Goal: Information Seeking & Learning: Learn about a topic

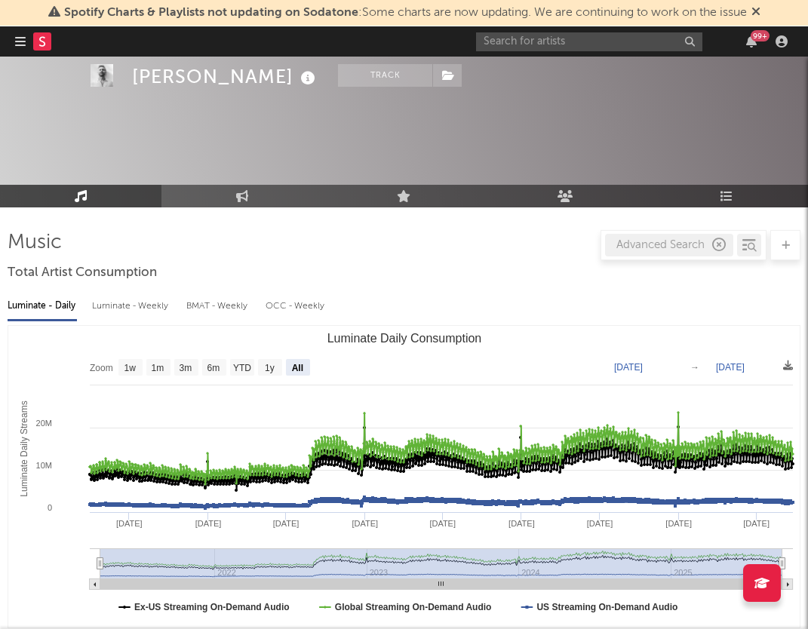
select select "All"
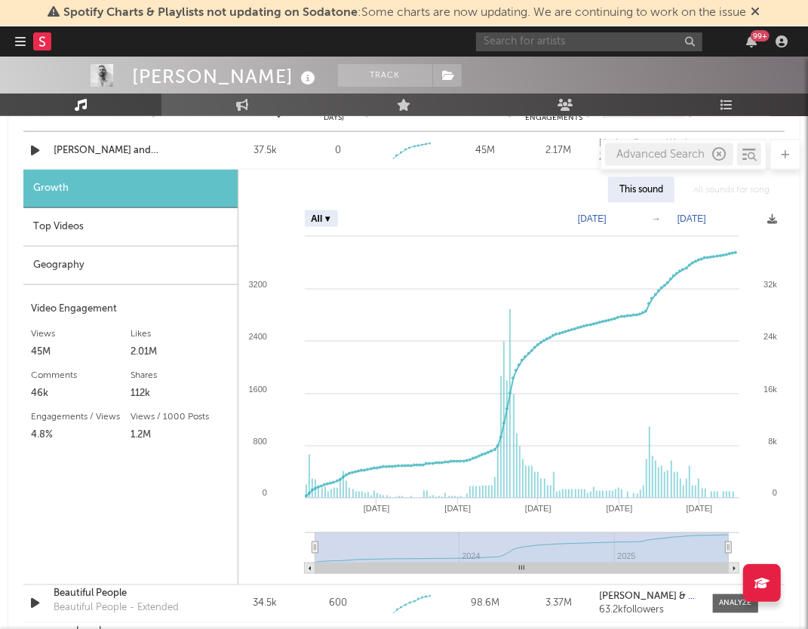
click at [532, 43] on input "text" at bounding box center [589, 41] width 226 height 19
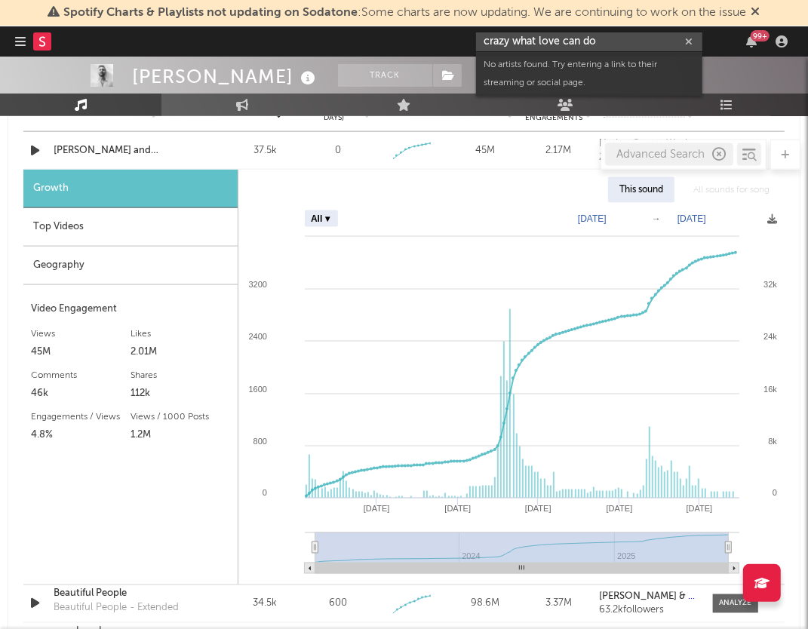
type input "crazy what love can do"
click at [714, 155] on icon "button" at bounding box center [719, 155] width 14 height 14
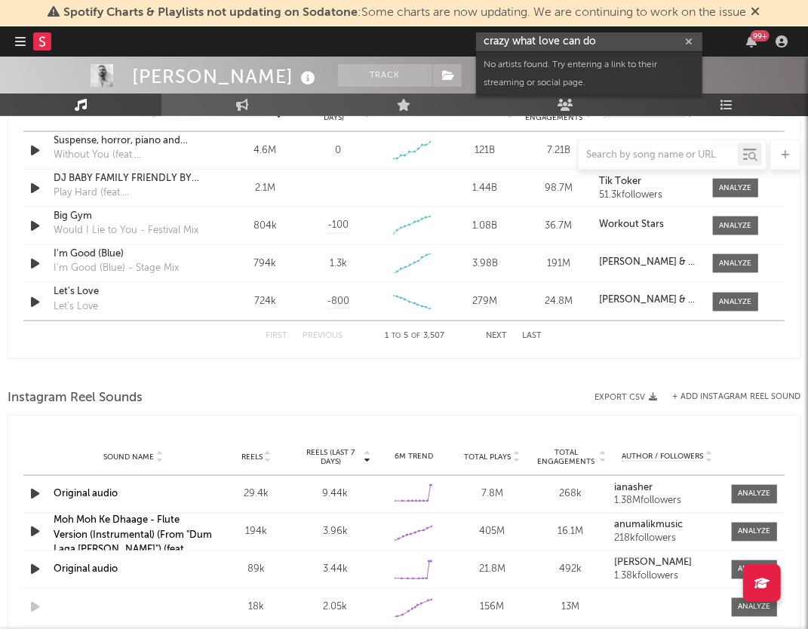
scroll to position [730, 0]
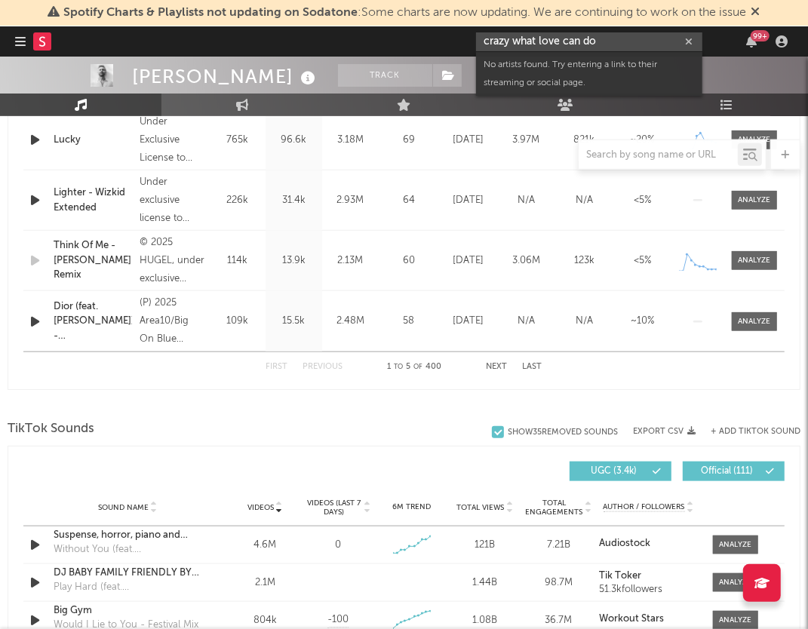
click at [690, 38] on icon "button" at bounding box center [689, 42] width 8 height 10
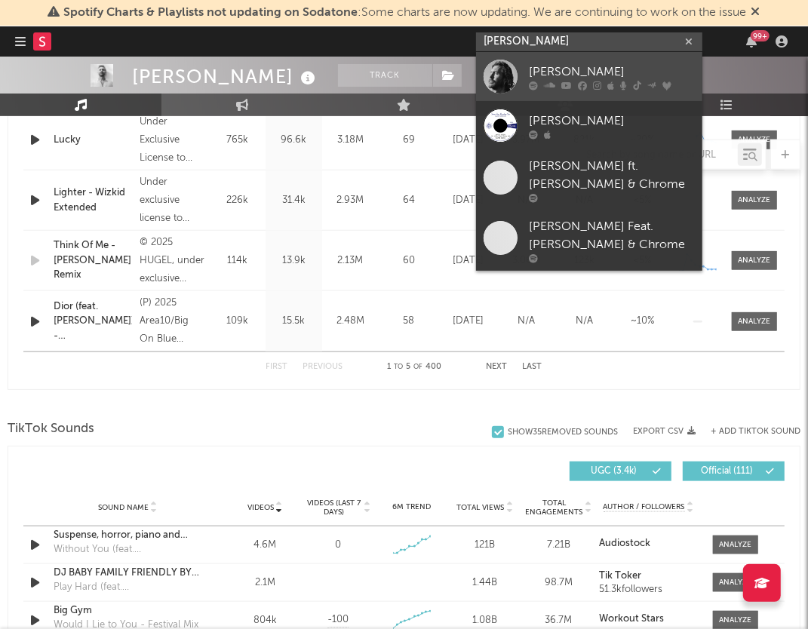
type input "[PERSON_NAME]"
click at [550, 71] on div "[PERSON_NAME]" at bounding box center [612, 72] width 166 height 18
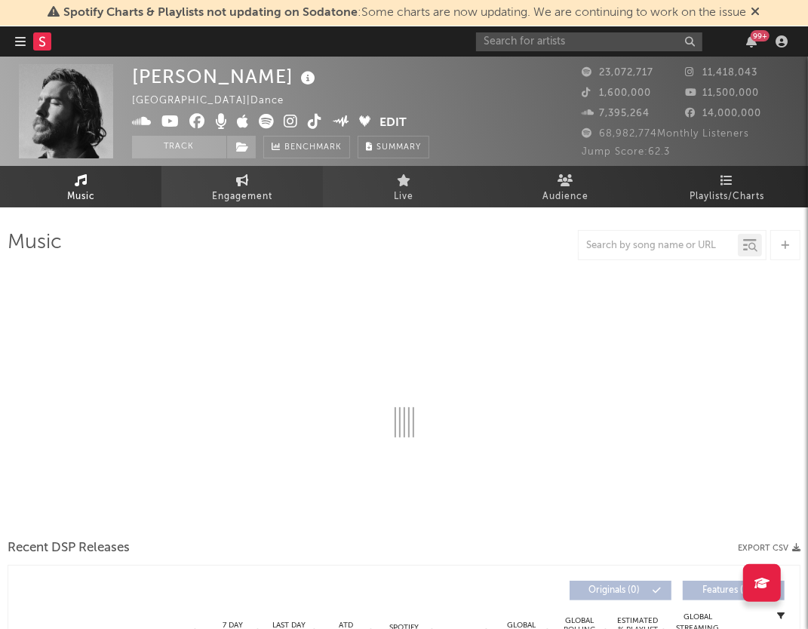
select select "6m"
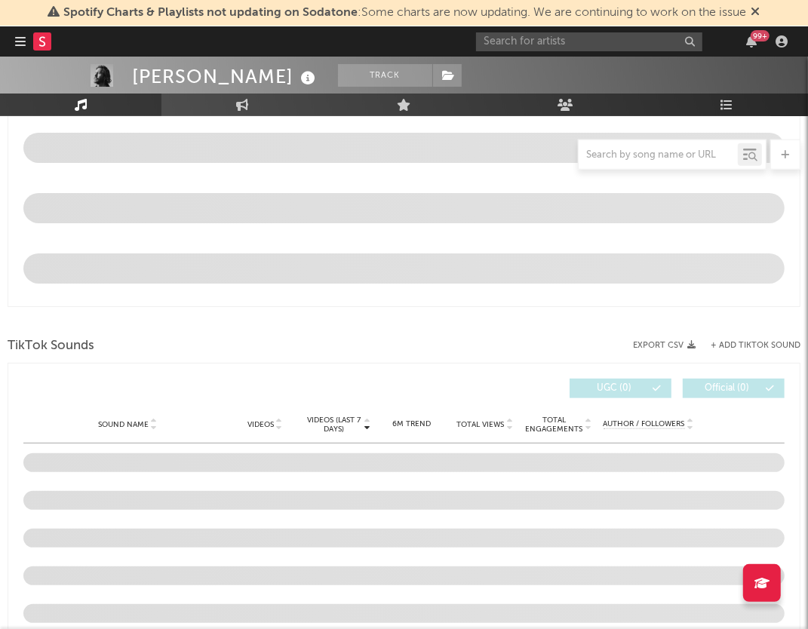
scroll to position [896, 0]
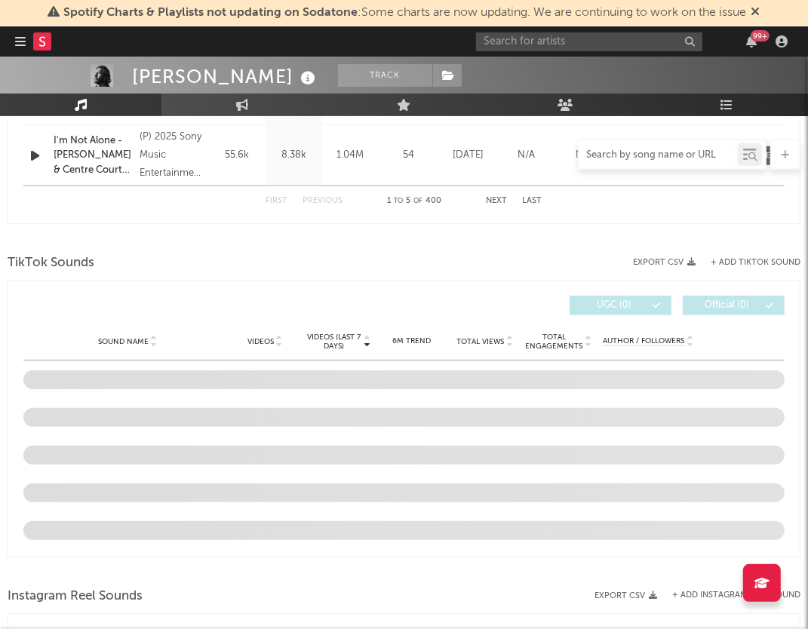
click at [673, 154] on input "text" at bounding box center [658, 155] width 159 height 12
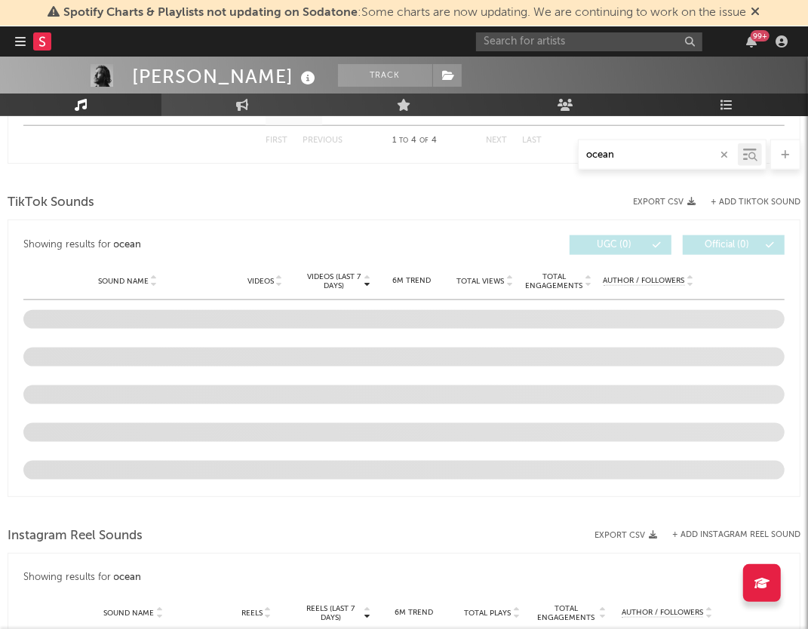
click at [749, 152] on icon at bounding box center [752, 156] width 9 height 9
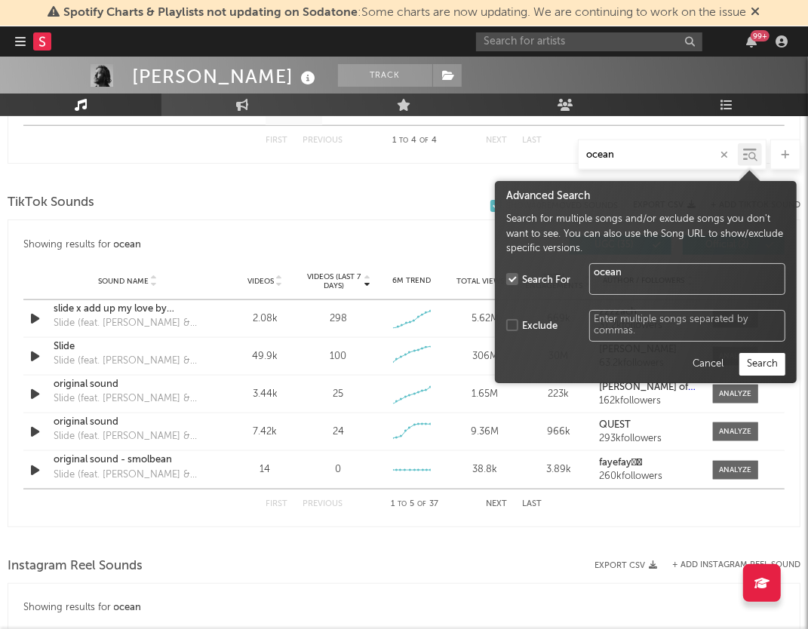
type input "ocean"
click at [776, 364] on button "Search" at bounding box center [762, 364] width 46 height 23
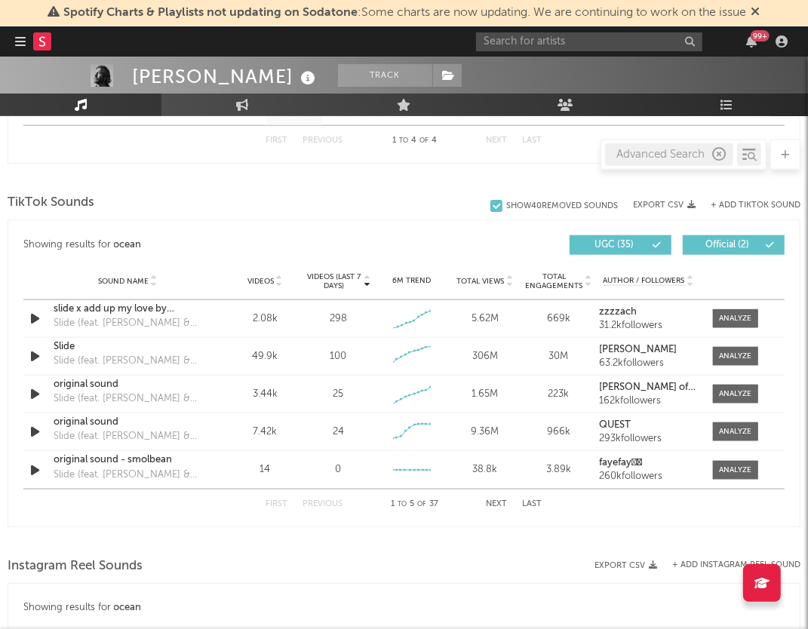
click at [376, 194] on div "TikTok Sounds" at bounding box center [404, 203] width 793 height 26
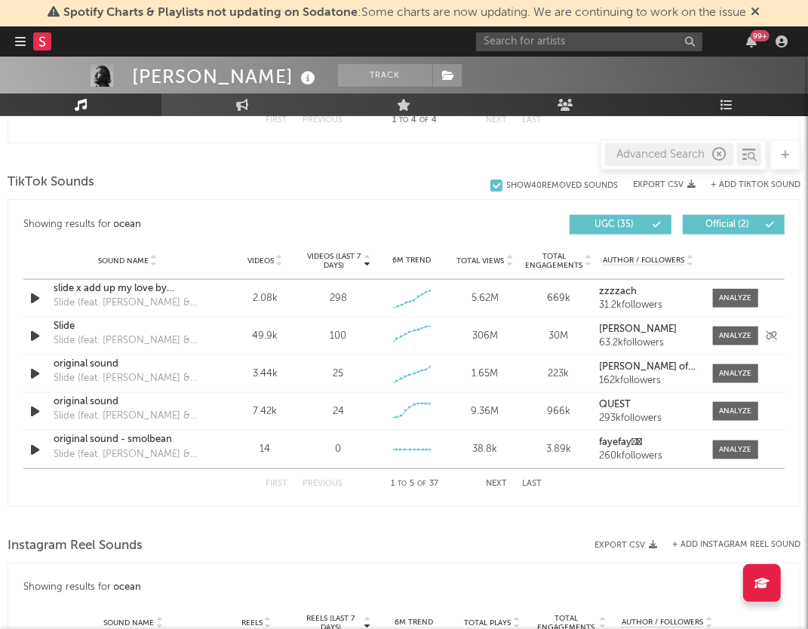
scroll to position [919, 0]
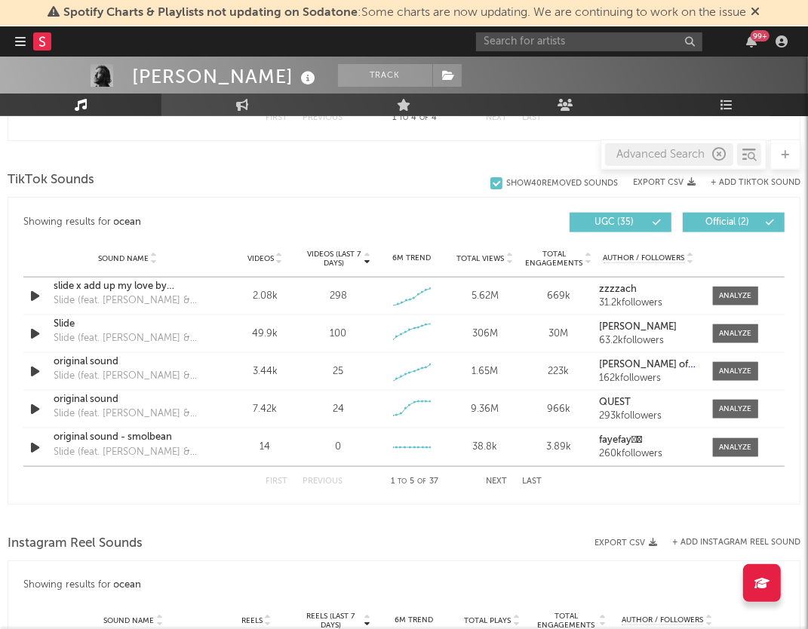
click at [280, 253] on icon at bounding box center [279, 256] width 8 height 6
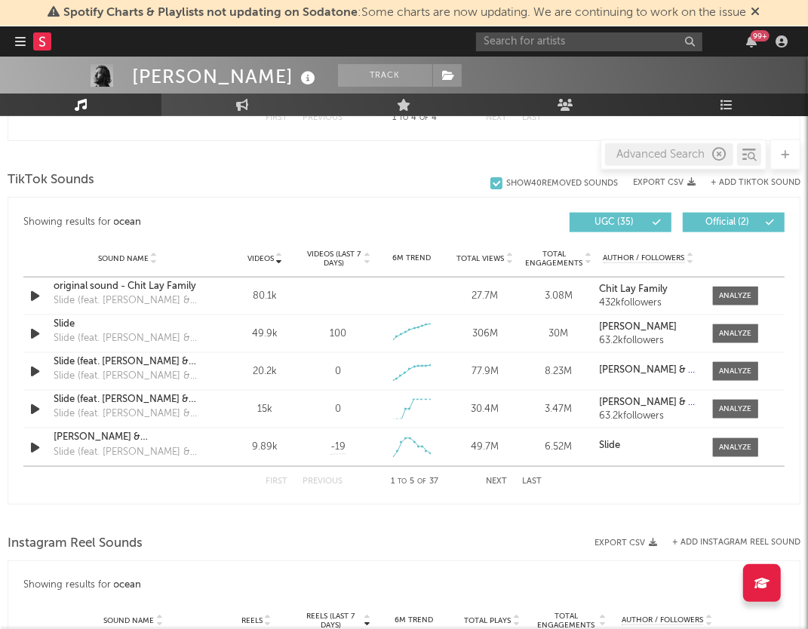
click at [720, 152] on icon "button" at bounding box center [719, 155] width 14 height 14
click at [751, 152] on icon at bounding box center [752, 156] width 9 height 9
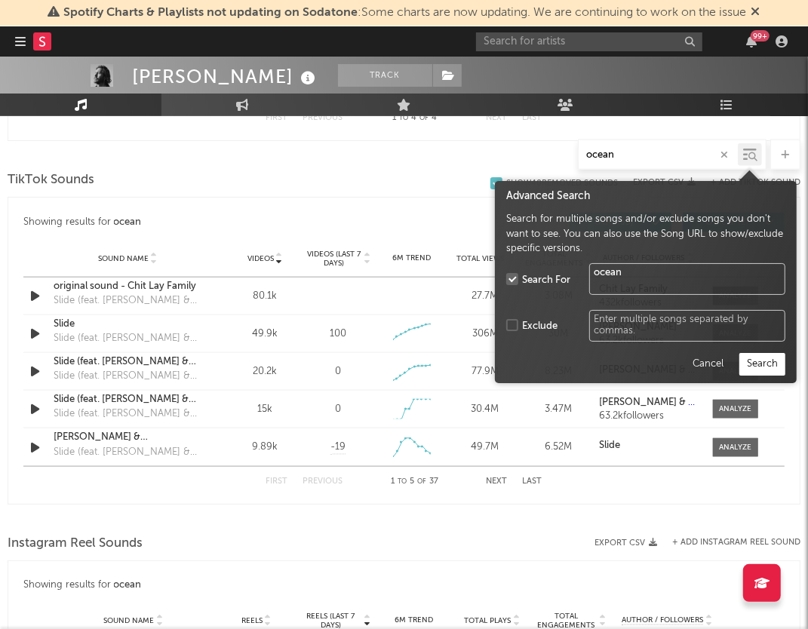
type input "ocean"
click at [763, 364] on button "Search" at bounding box center [762, 364] width 46 height 23
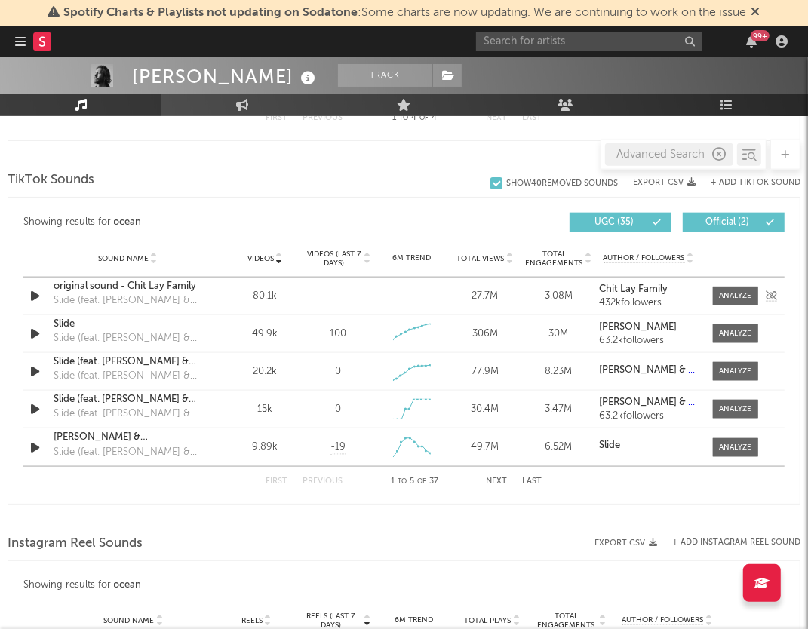
click at [184, 289] on div "original sound - Chit Lay Family" at bounding box center [128, 286] width 148 height 15
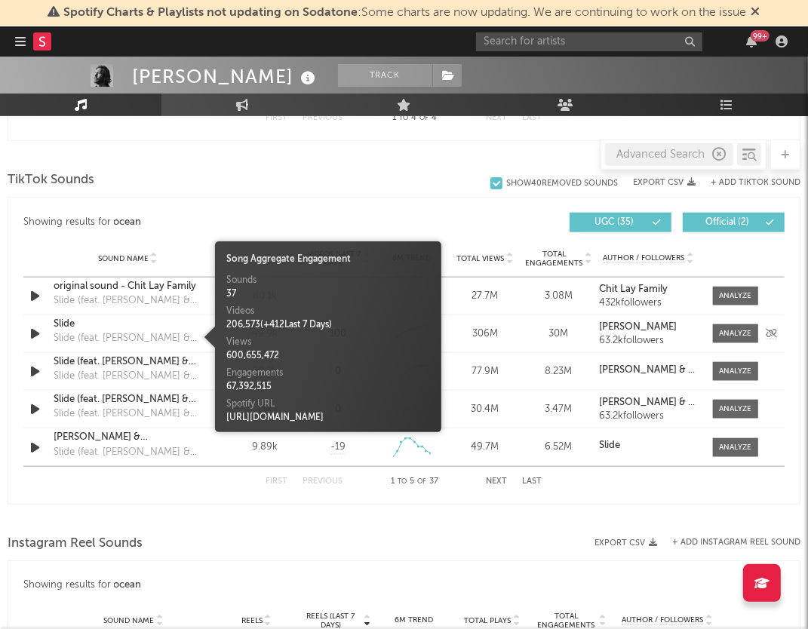
click at [127, 332] on div "Slide (feat. [PERSON_NAME] & Migos)" at bounding box center [128, 338] width 148 height 15
click at [362, 197] on div "Showing results for ocean Videos Sound Name Videos Videos (last 7 days) Total V…" at bounding box center [404, 351] width 793 height 308
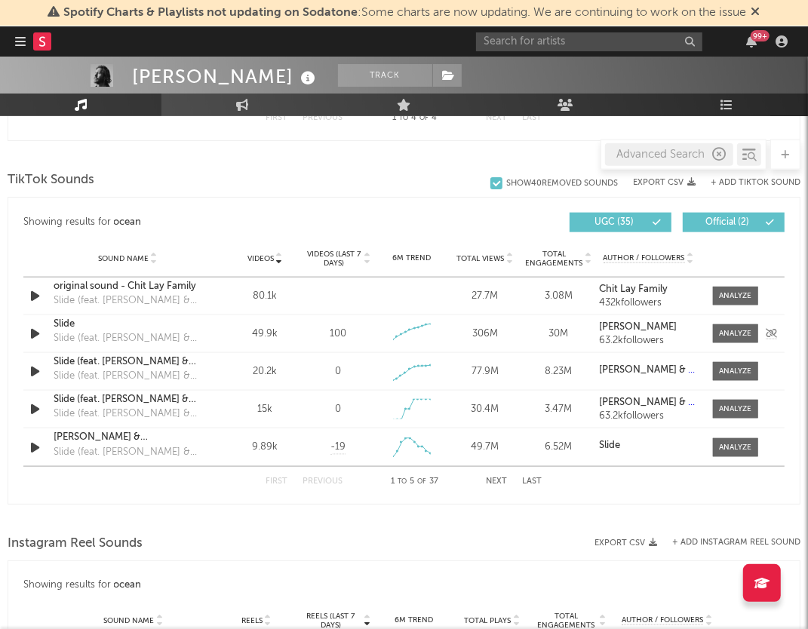
click at [187, 340] on div "Slide (feat. [PERSON_NAME] & Migos)" at bounding box center [128, 338] width 148 height 15
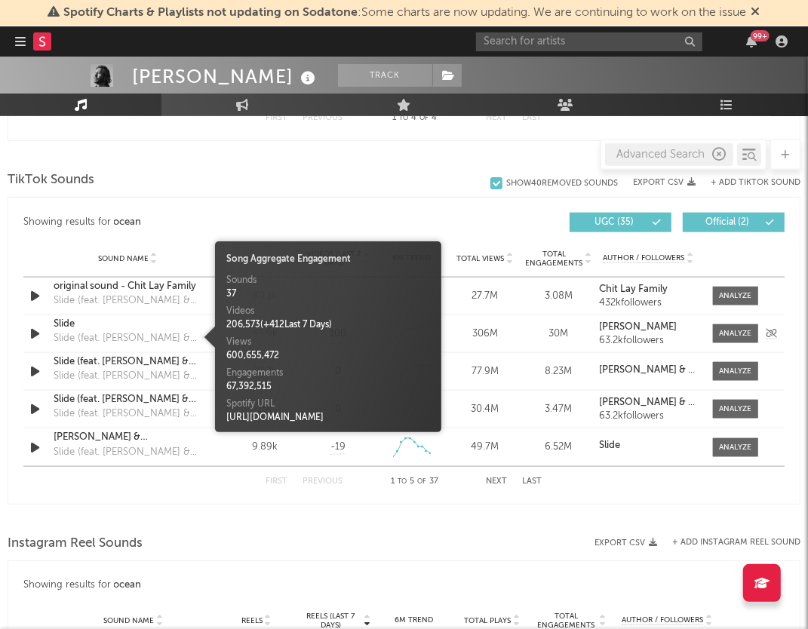
click at [117, 325] on div "Slide" at bounding box center [128, 324] width 148 height 15
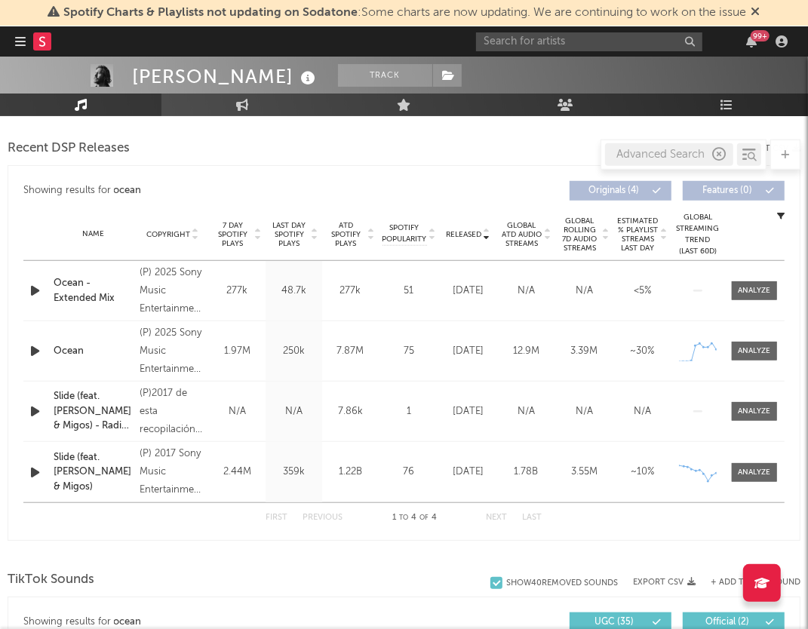
scroll to position [518, 0]
click at [94, 358] on div "Name Ocean Copyright (P) 2025 Sony Music Entertainment UK Limited Label Columbi…" at bounding box center [403, 352] width 761 height 60
click at [81, 348] on div "Ocean" at bounding box center [93, 352] width 78 height 15
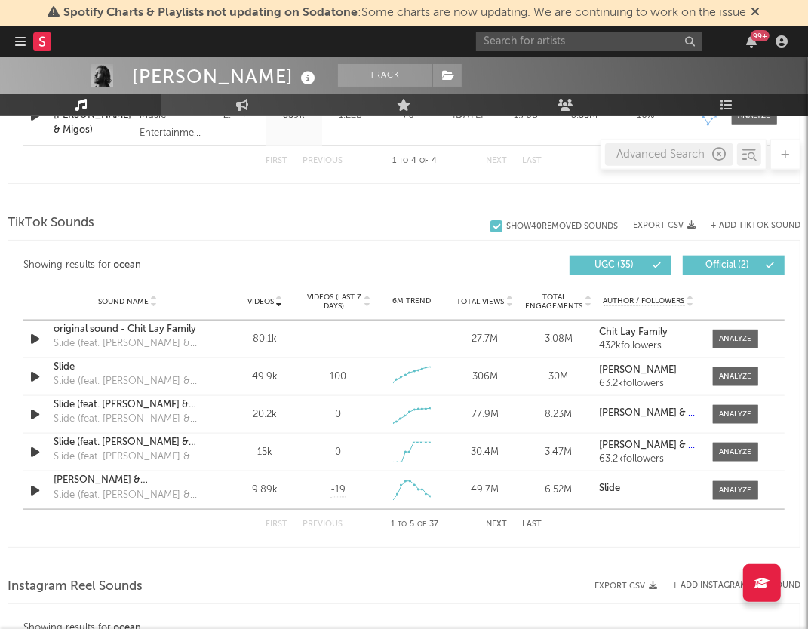
scroll to position [884, 0]
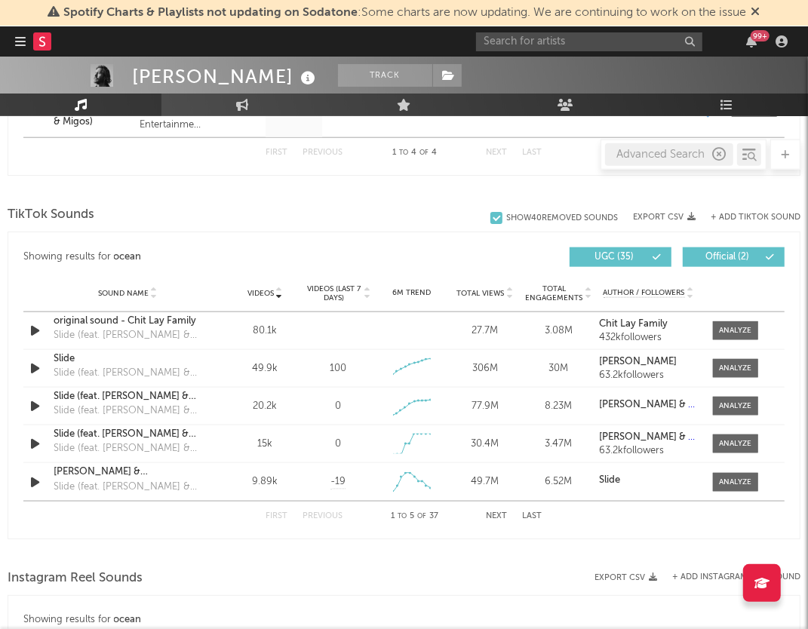
click at [280, 290] on icon at bounding box center [279, 290] width 8 height 6
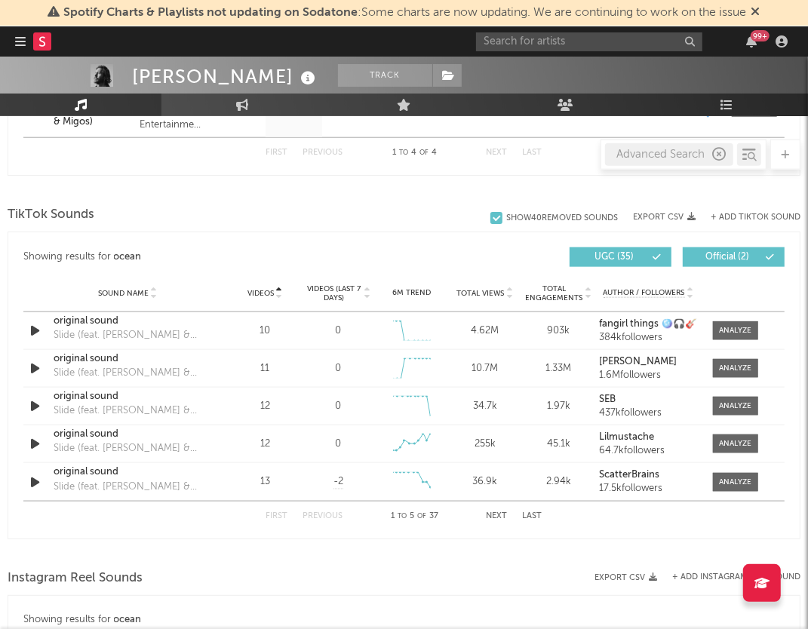
click at [281, 294] on icon at bounding box center [279, 296] width 8 height 6
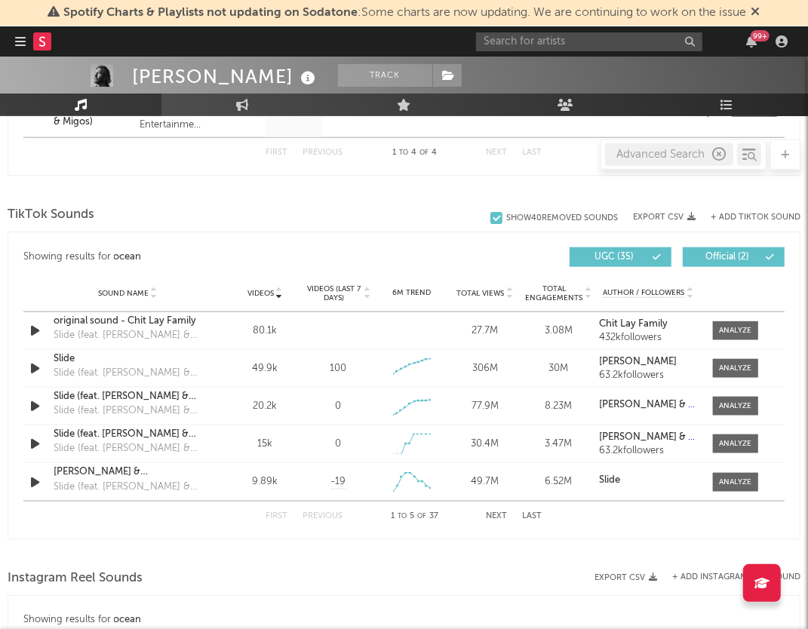
click at [718, 155] on icon "button" at bounding box center [719, 155] width 14 height 14
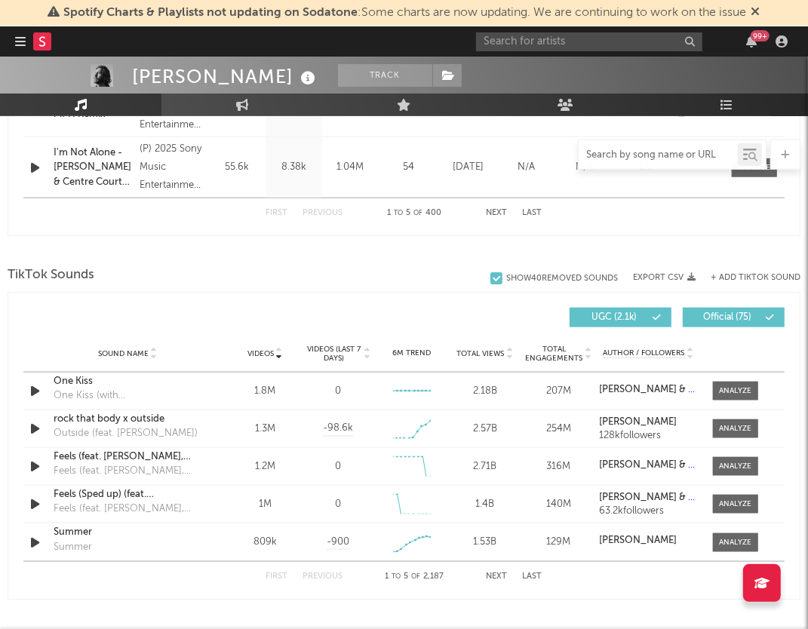
click at [702, 154] on input "text" at bounding box center [658, 155] width 159 height 12
paste input "[URL][DOMAIN_NAME]"
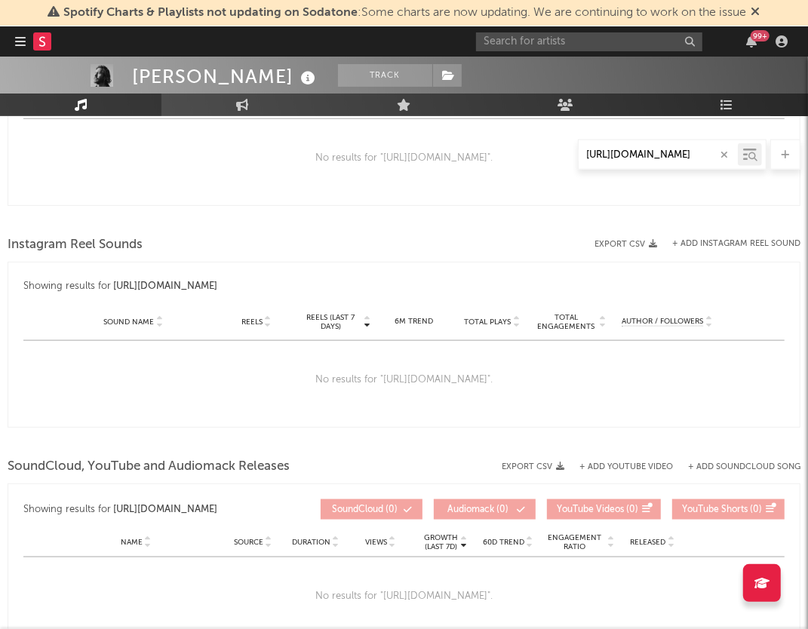
scroll to position [0, 243]
type input "[URL][DOMAIN_NAME]"
click at [571, 411] on div "No results for " [URL][DOMAIN_NAME] "." at bounding box center [403, 380] width 761 height 78
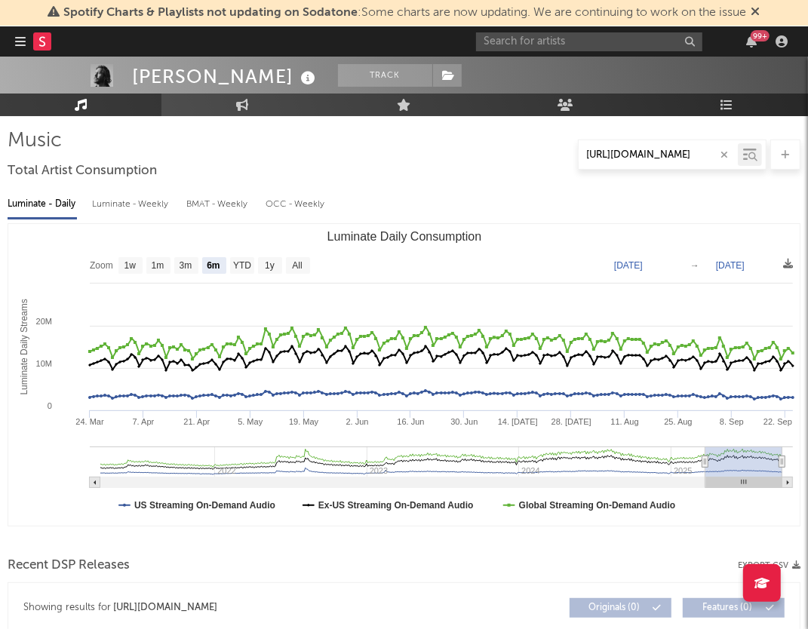
scroll to position [73, 0]
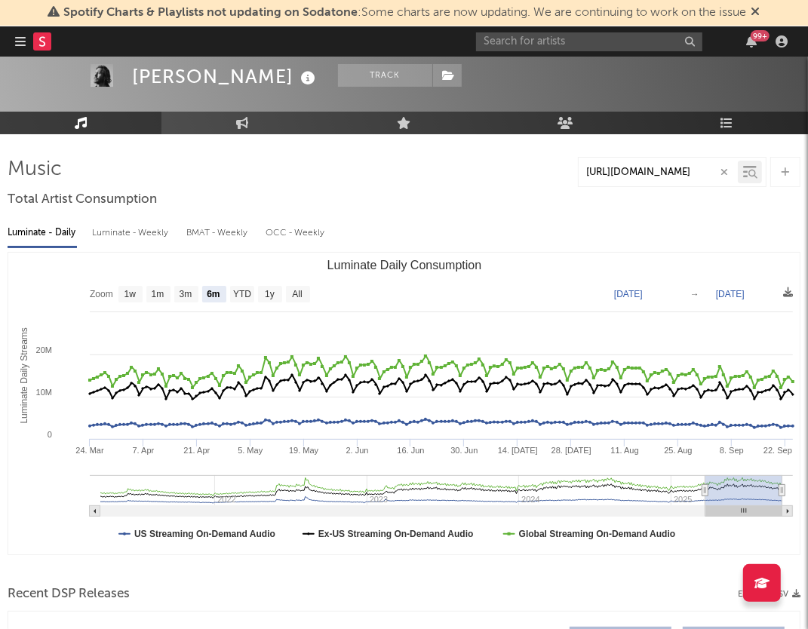
click at [727, 167] on icon "button" at bounding box center [724, 172] width 8 height 10
click at [669, 175] on input "text" at bounding box center [658, 173] width 159 height 12
type input "ocean"
click at [752, 169] on div at bounding box center [753, 174] width 11 height 11
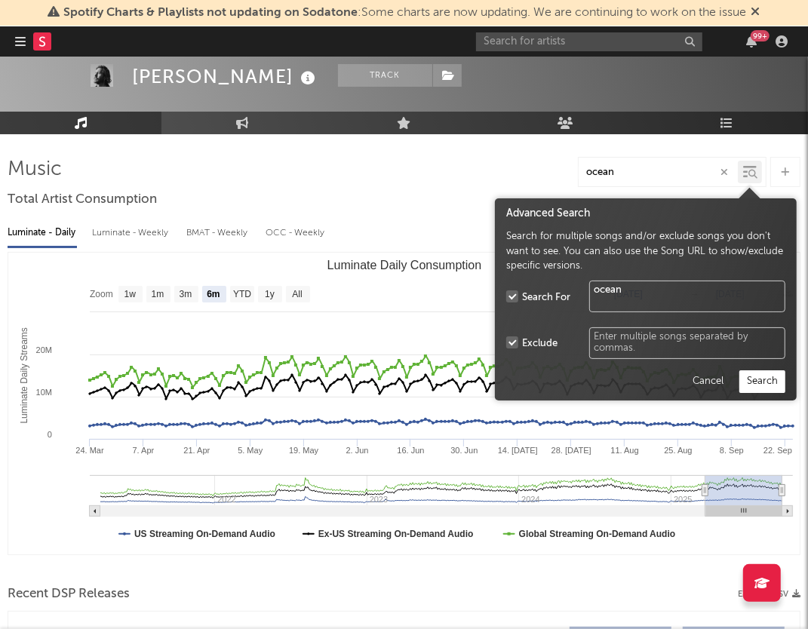
click at [641, 347] on textarea at bounding box center [687, 343] width 196 height 32
click at [760, 386] on button "Search" at bounding box center [762, 381] width 46 height 23
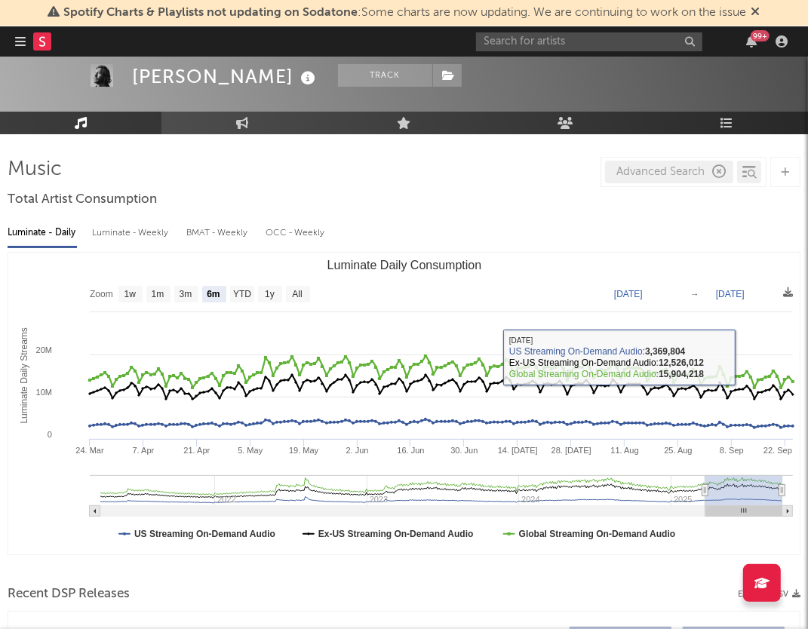
click at [530, 227] on div "Luminate - Daily Luminate - Weekly BMAT - Weekly OCC - Weekly" at bounding box center [404, 233] width 793 height 26
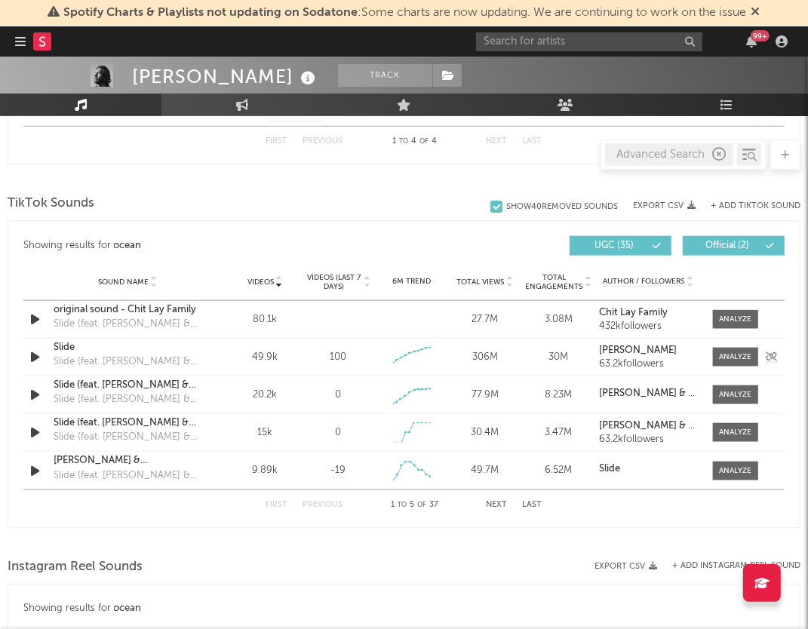
scroll to position [898, 0]
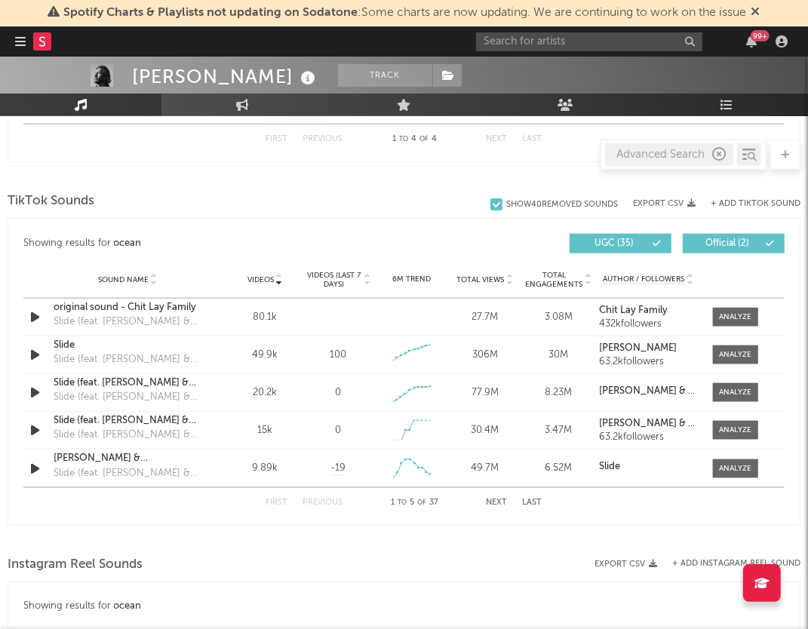
click at [493, 495] on div "First Previous 1 to 5 of 37 Next Last" at bounding box center [404, 502] width 276 height 29
click at [499, 500] on button "Next" at bounding box center [497, 503] width 21 height 8
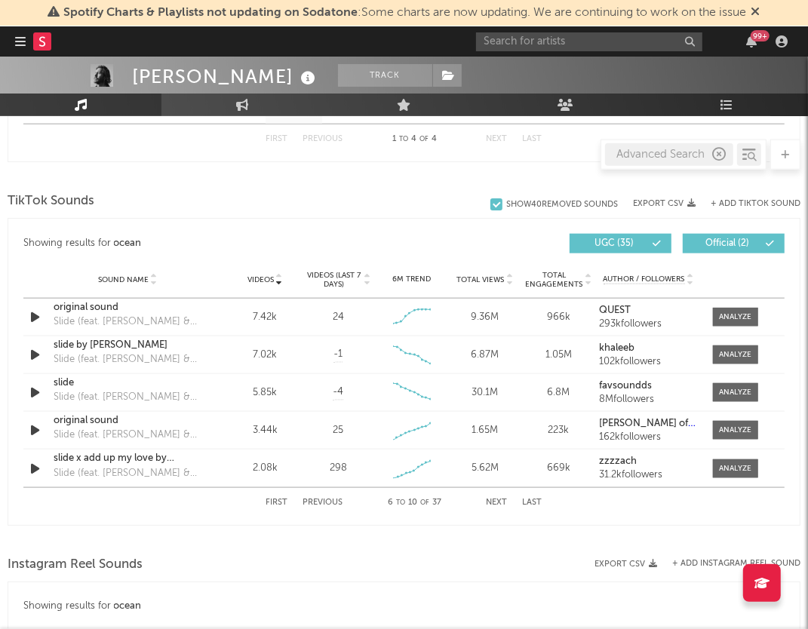
click at [499, 500] on button "Next" at bounding box center [497, 503] width 21 height 8
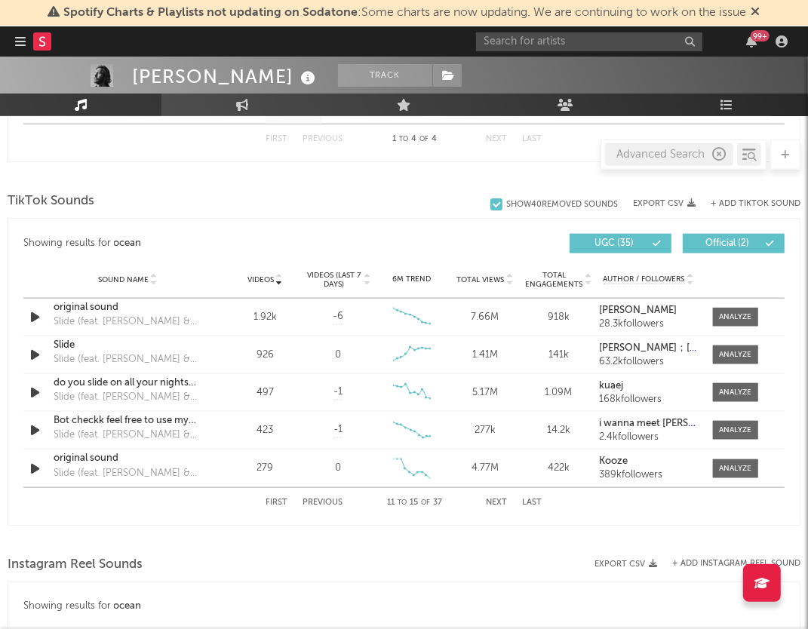
click at [499, 500] on button "Next" at bounding box center [497, 503] width 21 height 8
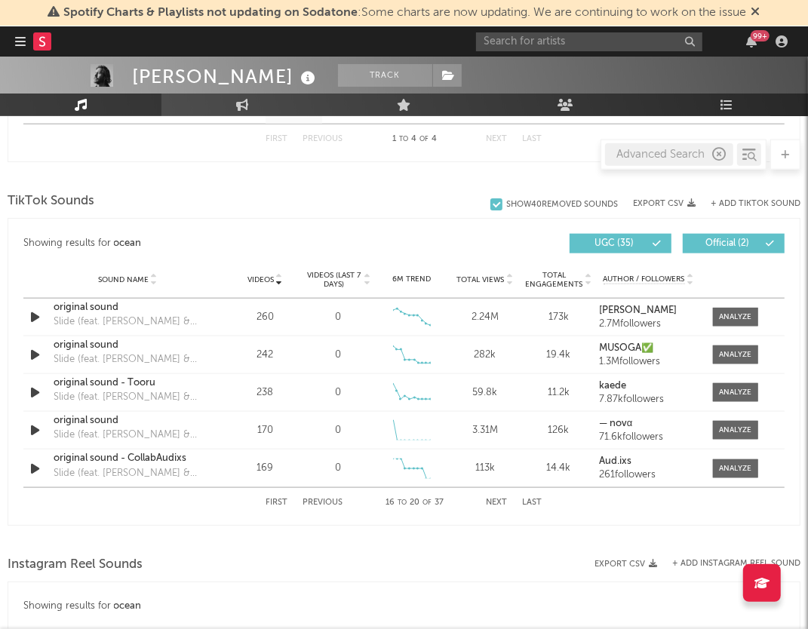
click at [499, 500] on button "Next" at bounding box center [497, 503] width 21 height 8
click at [499, 501] on button "Next" at bounding box center [497, 503] width 21 height 8
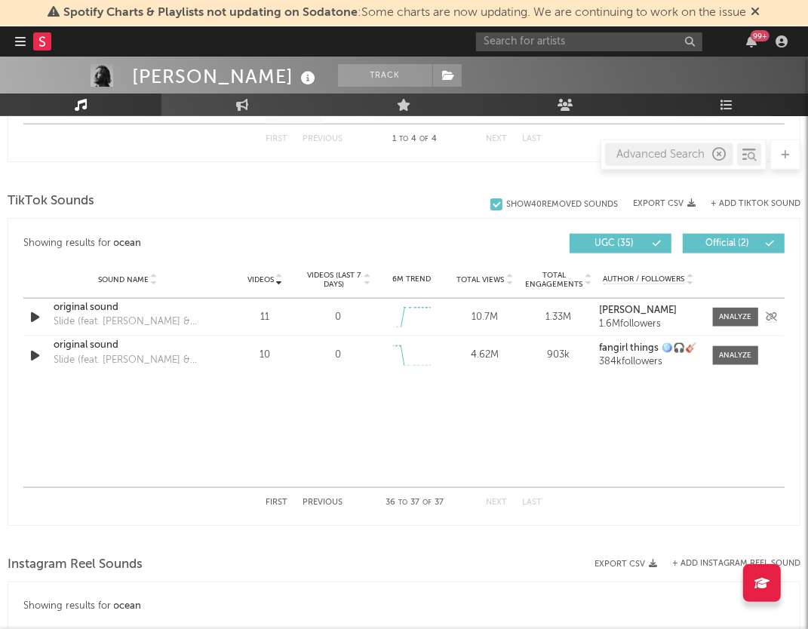
scroll to position [869, 0]
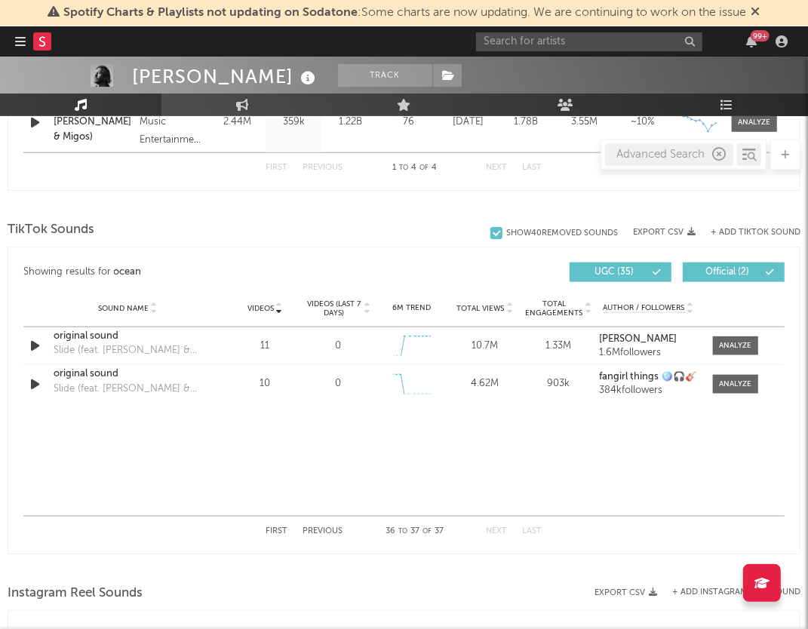
click at [183, 235] on div "TikTok Sounds" at bounding box center [404, 230] width 793 height 26
click at [669, 150] on div "Advanced Search" at bounding box center [669, 154] width 128 height 23
click at [669, 152] on div "Advanced Search" at bounding box center [669, 154] width 128 height 23
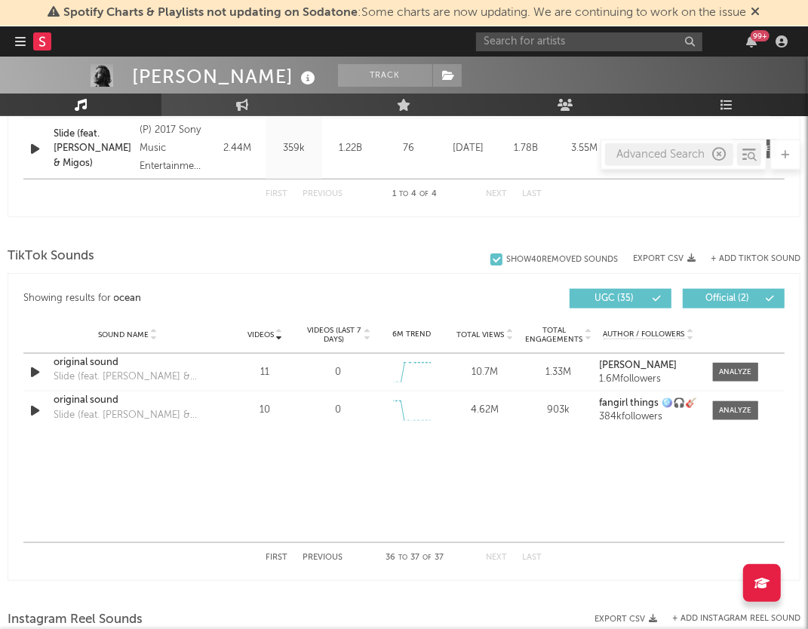
scroll to position [832, 0]
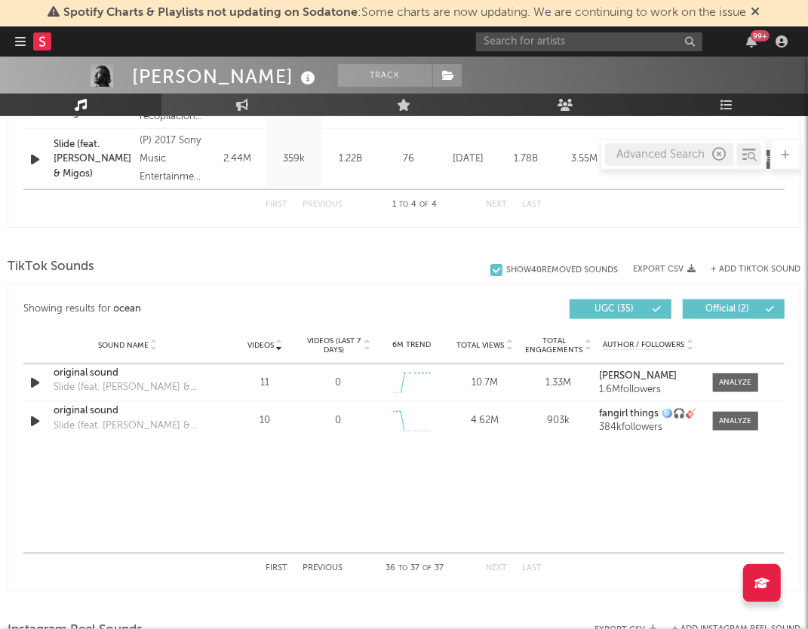
click at [717, 151] on icon "button" at bounding box center [719, 155] width 14 height 14
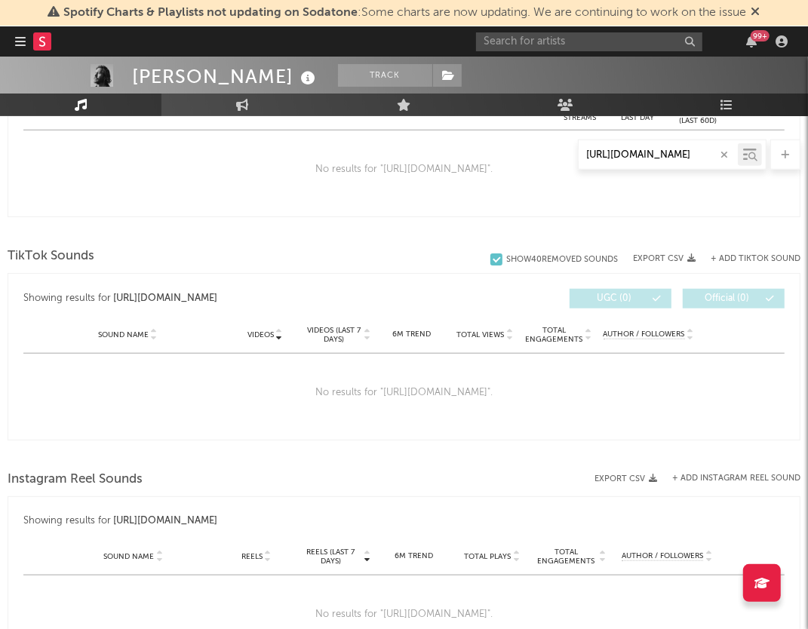
scroll to position [631, 0]
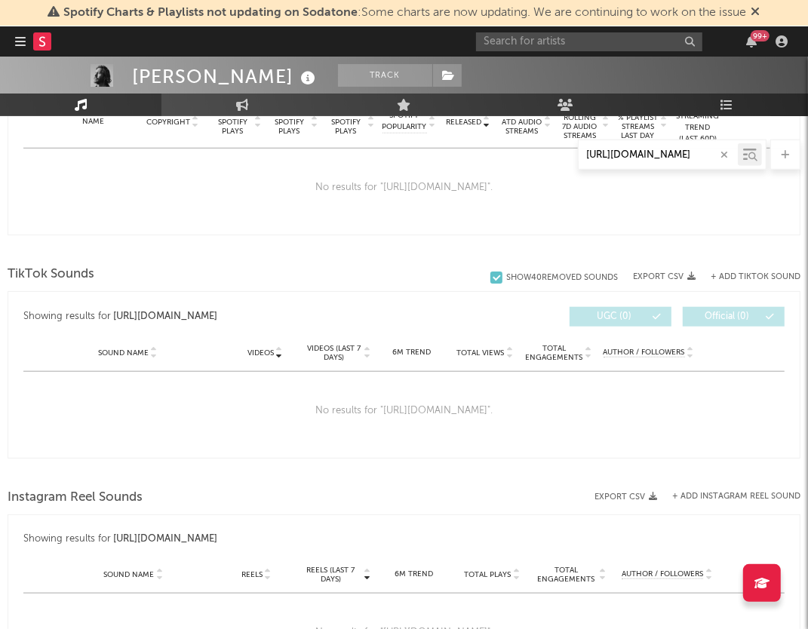
type input "[URL][DOMAIN_NAME]"
click at [468, 301] on div "Showing results for [URL][DOMAIN_NAME] Videos Sound Name Videos Videos (last 7 …" at bounding box center [403, 316] width 761 height 35
click at [729, 149] on button "button" at bounding box center [724, 155] width 12 height 14
click at [788, 158] on icon at bounding box center [786, 155] width 8 height 10
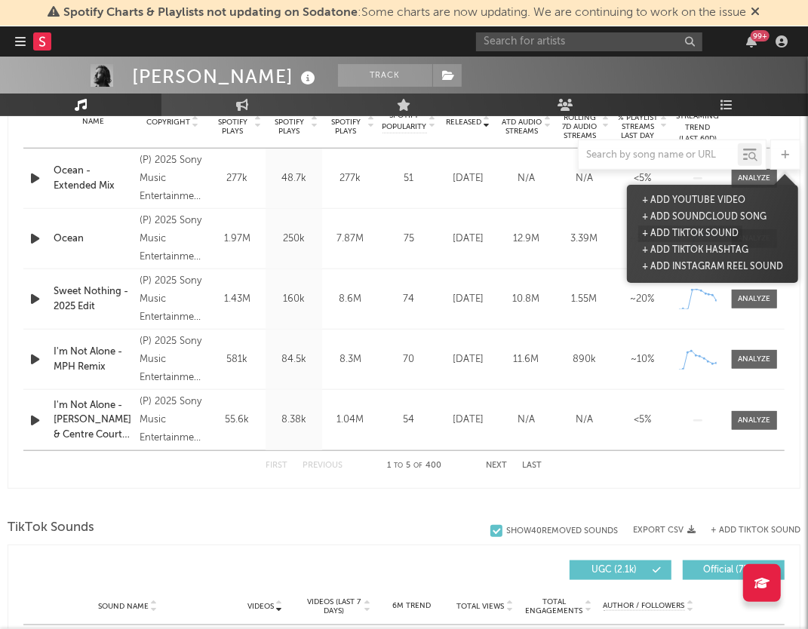
click at [732, 230] on button "+ Add TikTok Sound" at bounding box center [690, 234] width 104 height 17
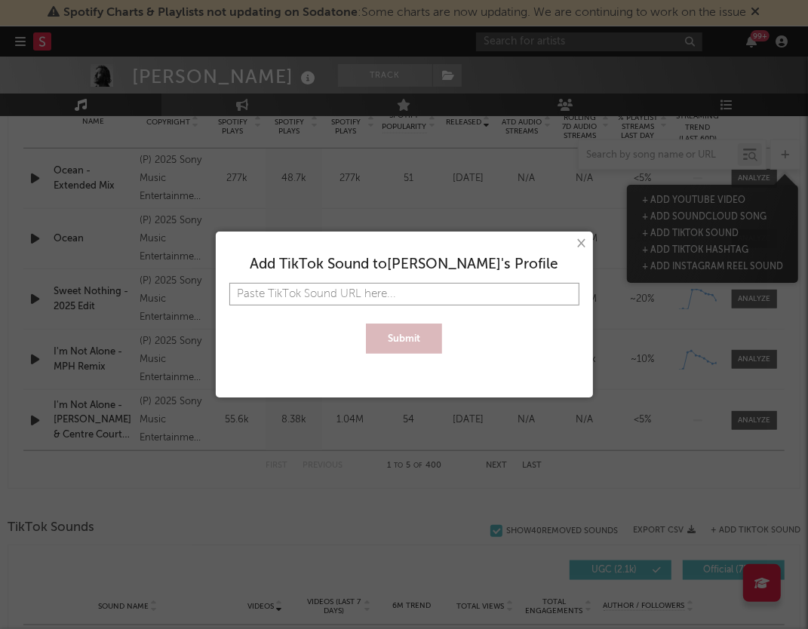
click at [420, 290] on input "text" at bounding box center [404, 294] width 350 height 23
paste input "[URL][DOMAIN_NAME]"
type input "[URL][DOMAIN_NAME]"
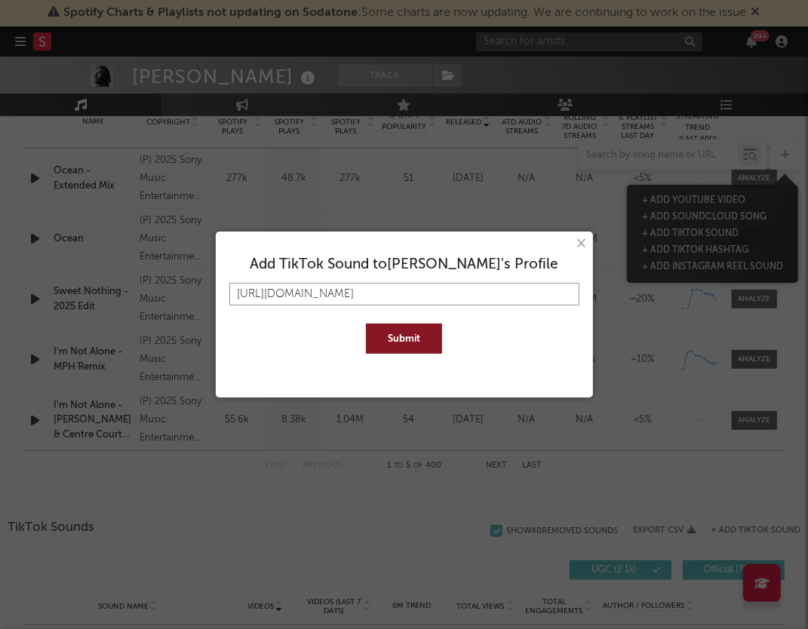
type input "[URL][DOMAIN_NAME]"
click at [366, 324] on button "Submit" at bounding box center [404, 339] width 76 height 30
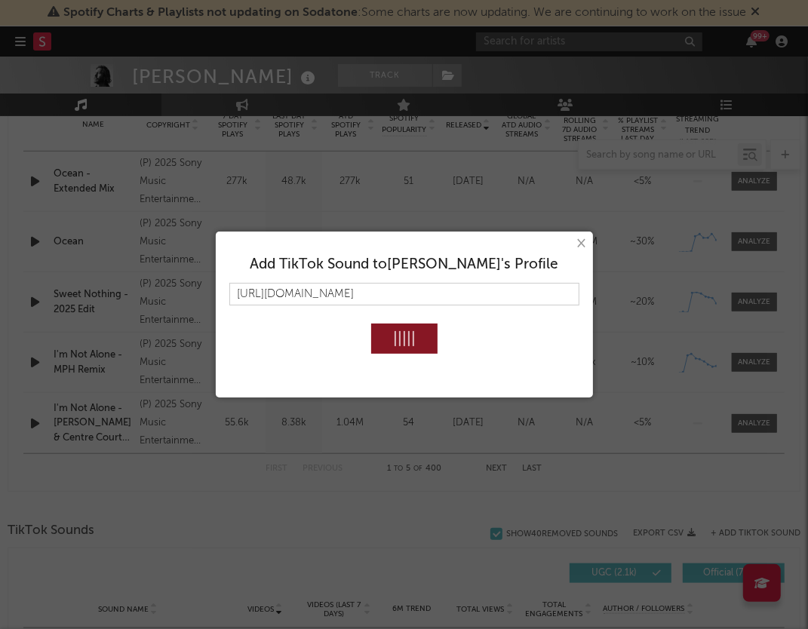
scroll to position [627, 0]
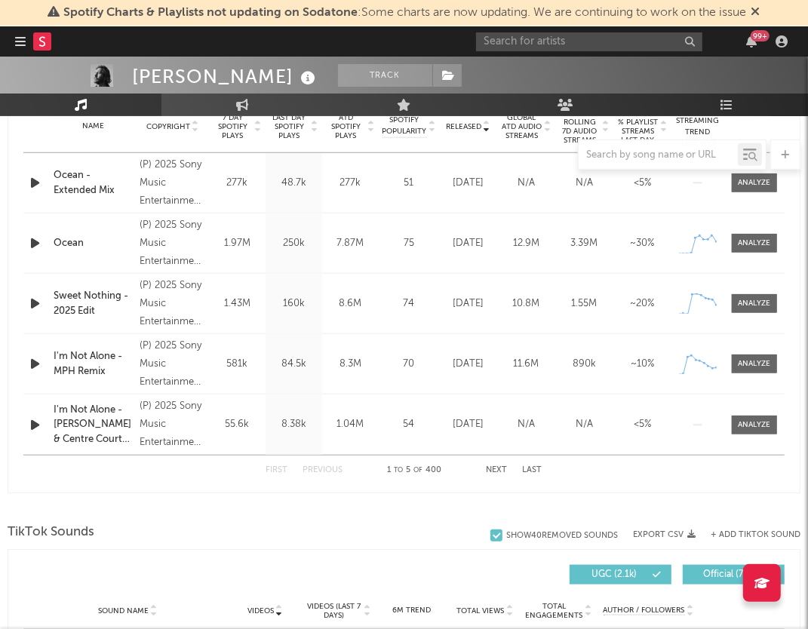
click at [430, 395] on div "Name I'm Not Alone - [PERSON_NAME] & Centre Court Remix Copyright (P) 2025 Sony…" at bounding box center [403, 425] width 761 height 60
click at [326, 505] on div at bounding box center [404, 508] width 793 height 23
click at [144, 101] on link "Music" at bounding box center [80, 105] width 161 height 23
click at [246, 109] on icon at bounding box center [242, 105] width 13 height 12
select select "1w"
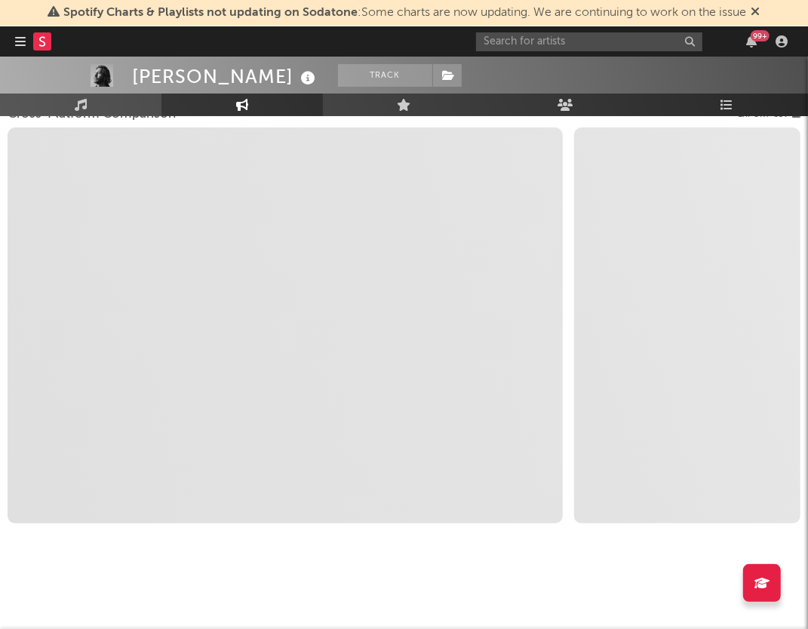
scroll to position [219, 0]
click at [84, 108] on icon at bounding box center [81, 105] width 13 height 12
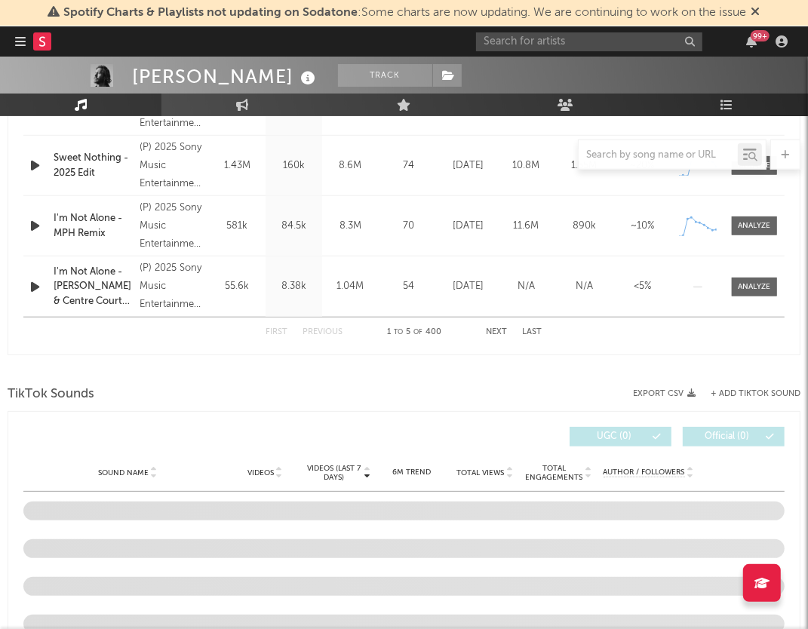
select select "6m"
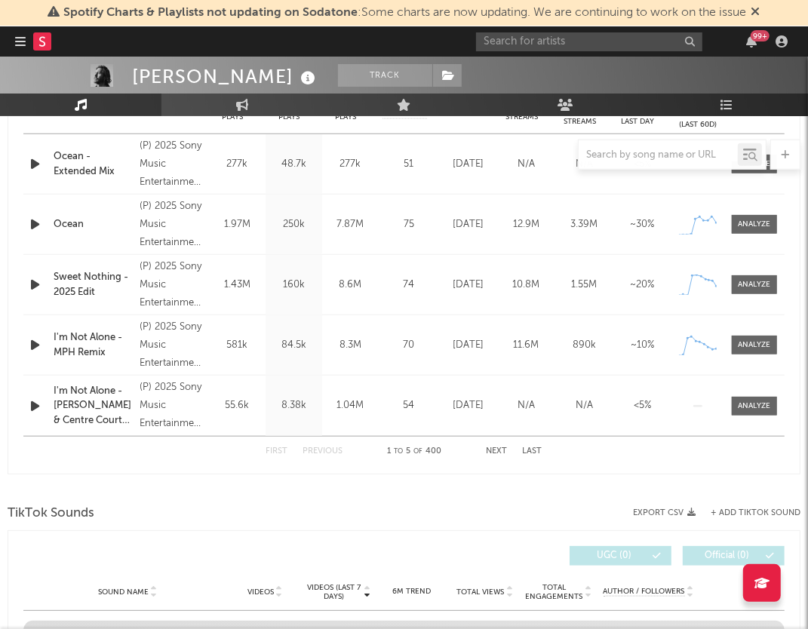
scroll to position [947, 0]
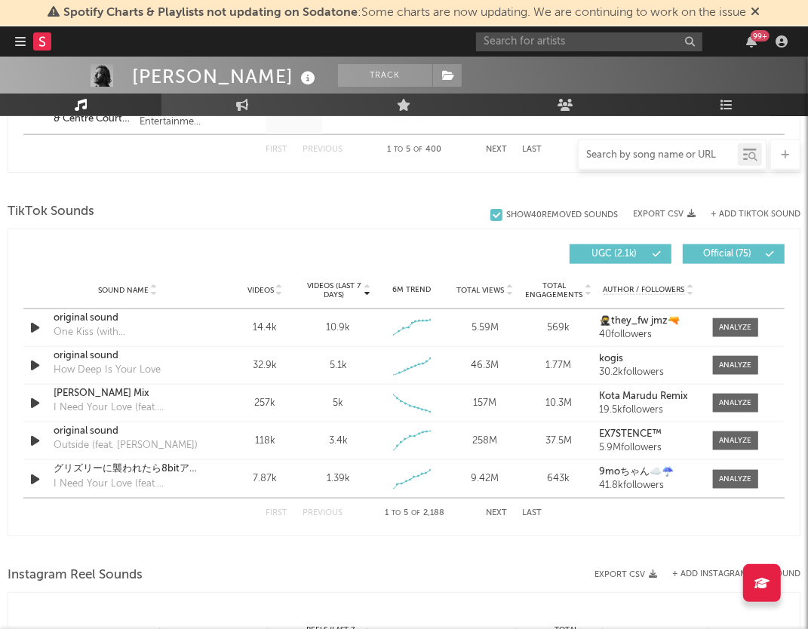
click at [661, 153] on input "text" at bounding box center [658, 155] width 159 height 12
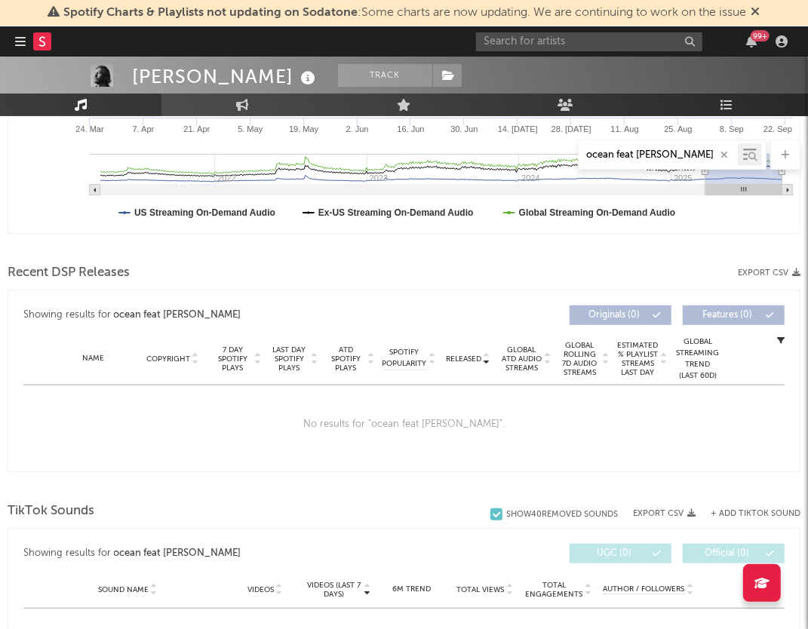
scroll to position [351, 0]
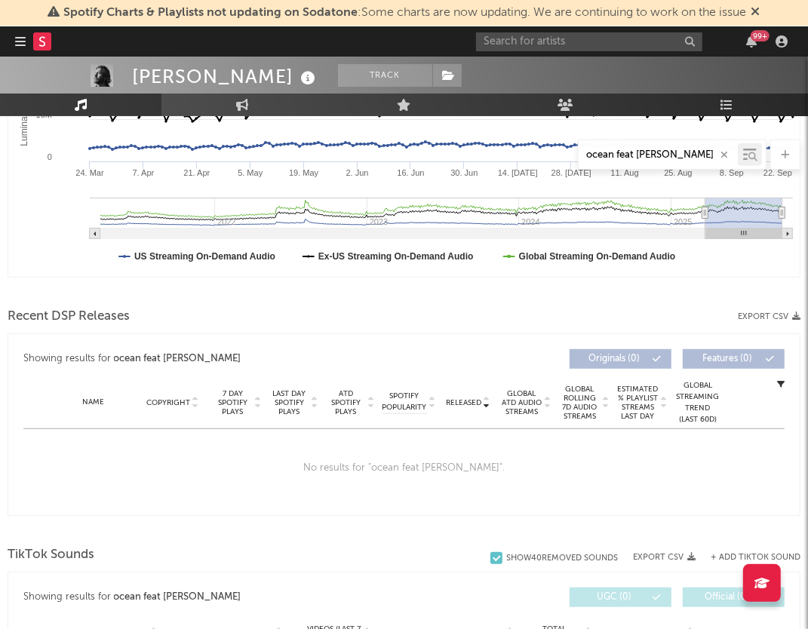
click at [539, 466] on div "No results for " ocean feat [PERSON_NAME] "." at bounding box center [403, 468] width 761 height 78
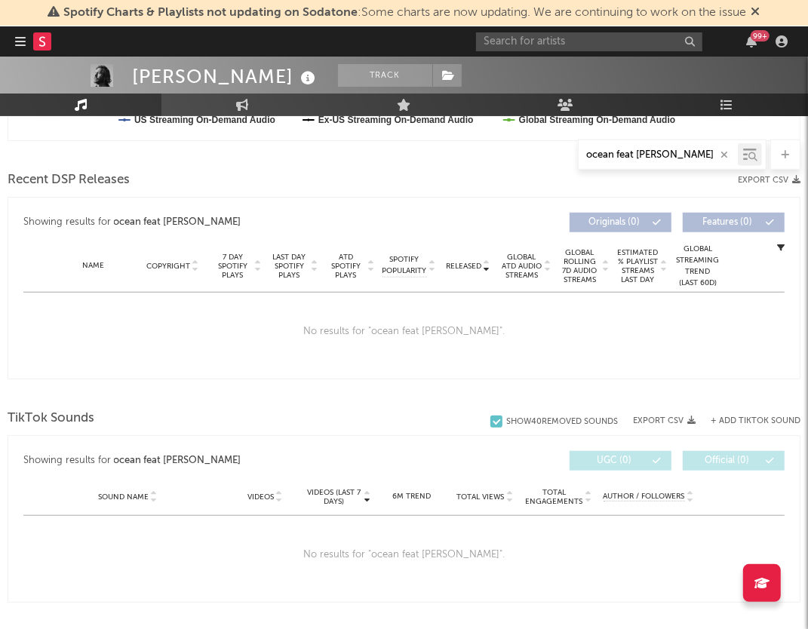
scroll to position [515, 0]
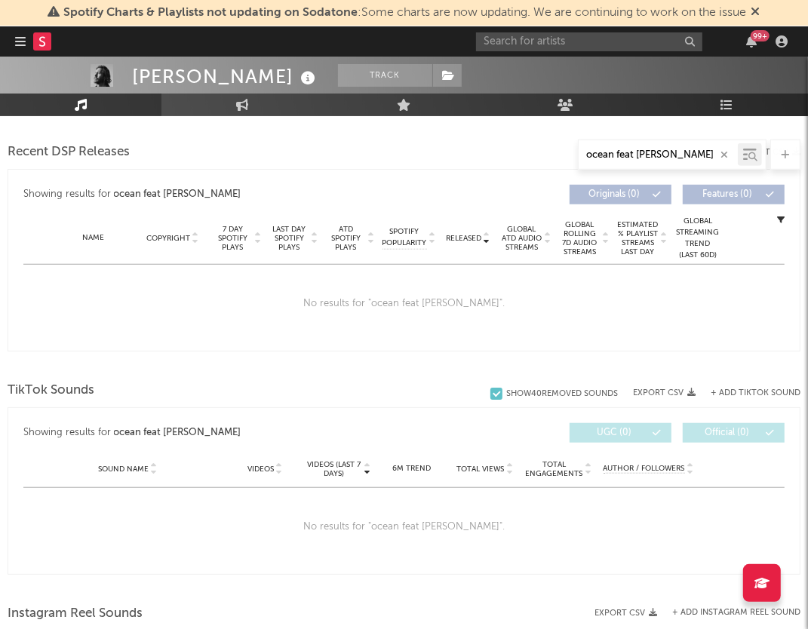
click at [471, 441] on div "Showing results for ocean feat [PERSON_NAME] Videos (last 7 days) Sound Name Vi…" at bounding box center [403, 433] width 761 height 35
drag, startPoint x: 680, startPoint y: 153, endPoint x: 629, endPoint y: 152, distance: 51.3
click at [627, 153] on input "ocean feat [PERSON_NAME]" at bounding box center [658, 155] width 159 height 12
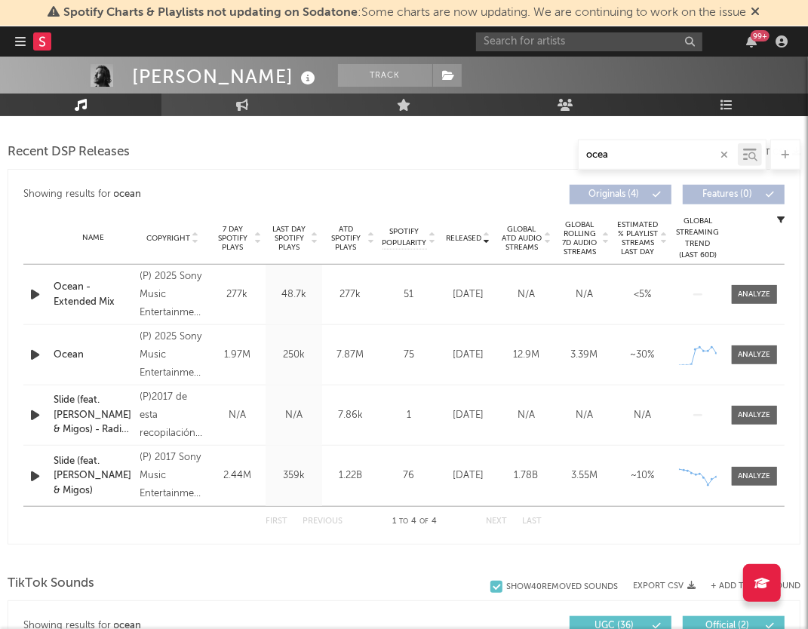
type input "ocea"
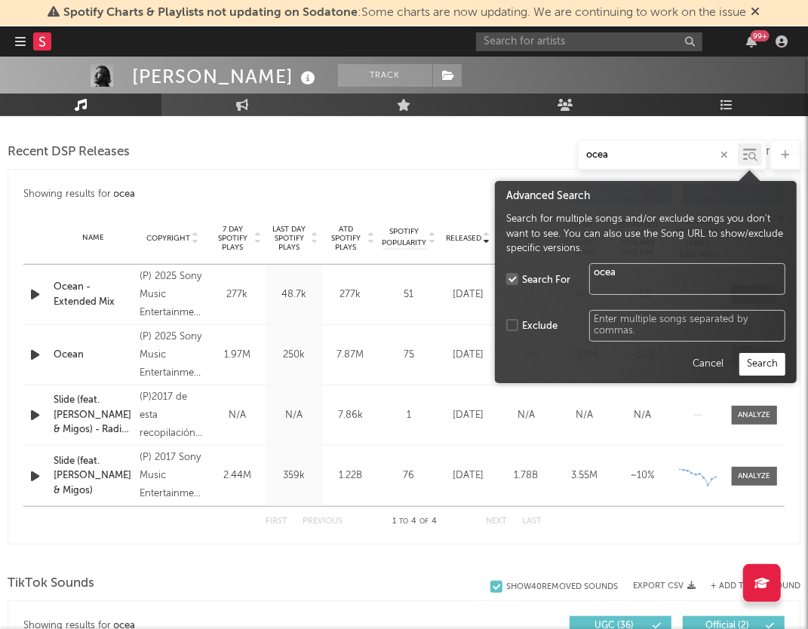
click at [757, 149] on div at bounding box center [750, 154] width 24 height 23
click at [105, 304] on div "Ocean - Extended Mix" at bounding box center [93, 294] width 78 height 29
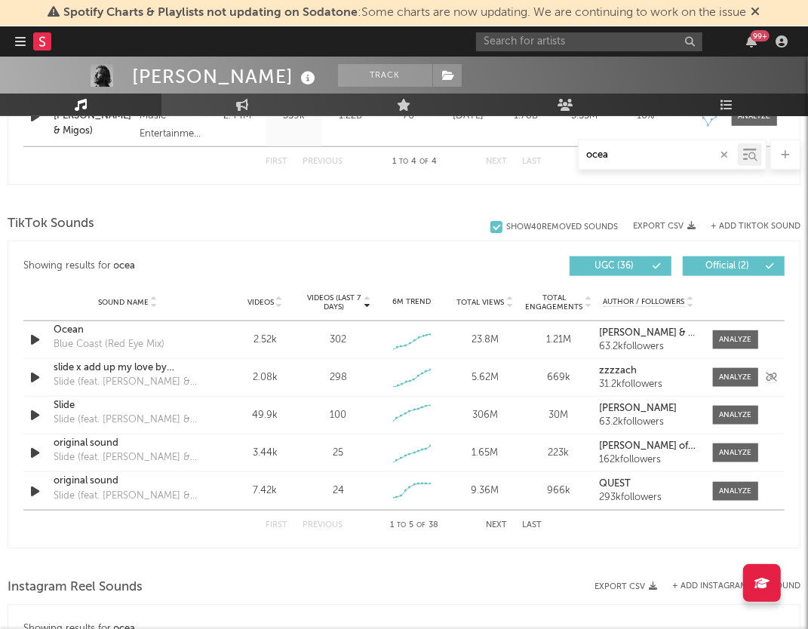
scroll to position [898, 0]
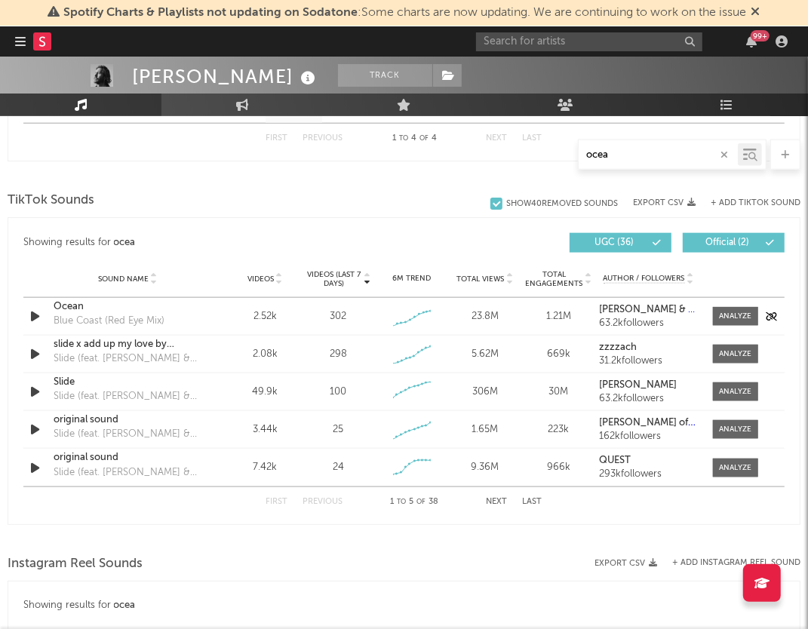
click at [124, 308] on div "Ocean" at bounding box center [128, 306] width 148 height 15
click at [747, 311] on div at bounding box center [735, 316] width 32 height 11
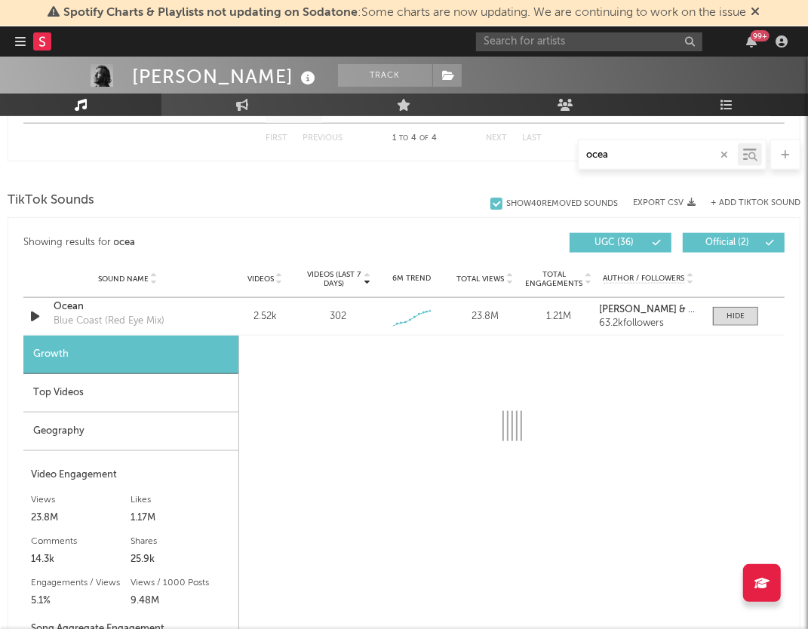
select select "1w"
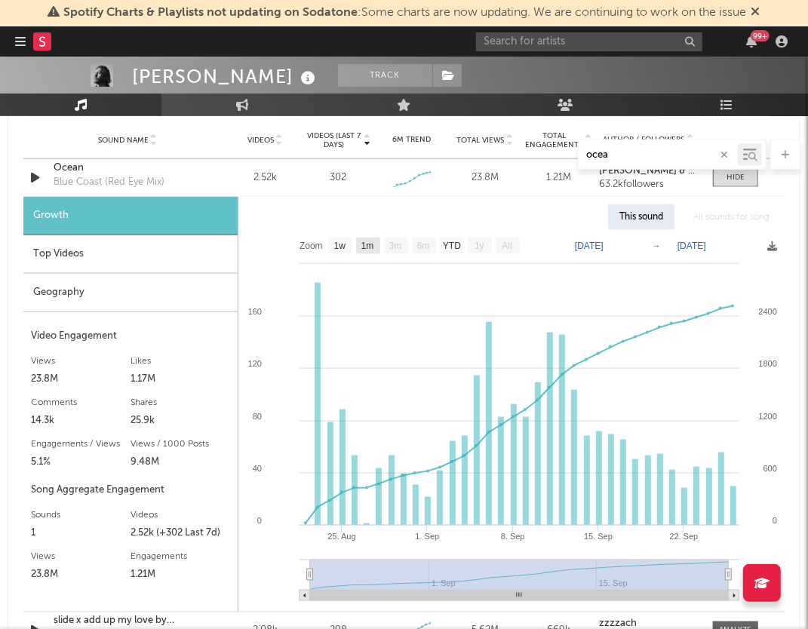
scroll to position [1067, 0]
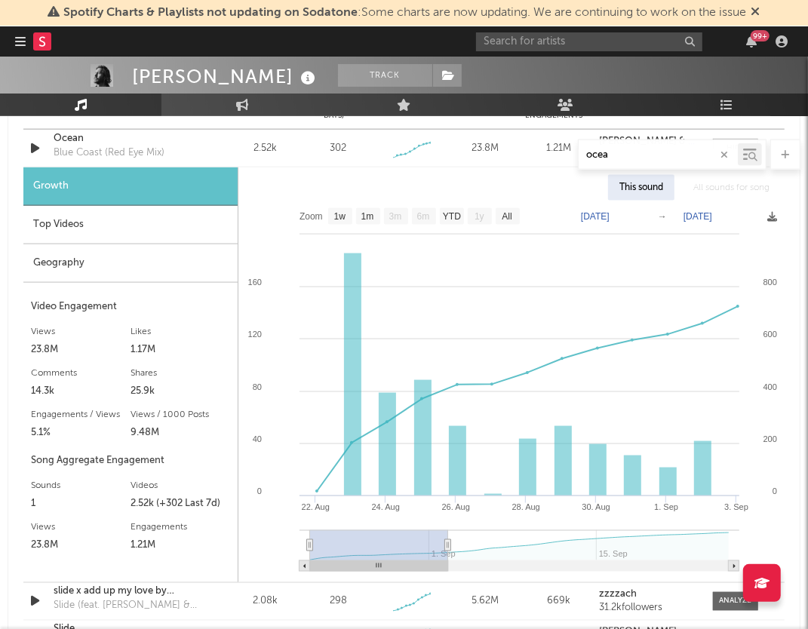
type input "[DATE]"
select select "Zoom"
type input "[DATE]"
select select "Zoom"
type input "[DATE]"
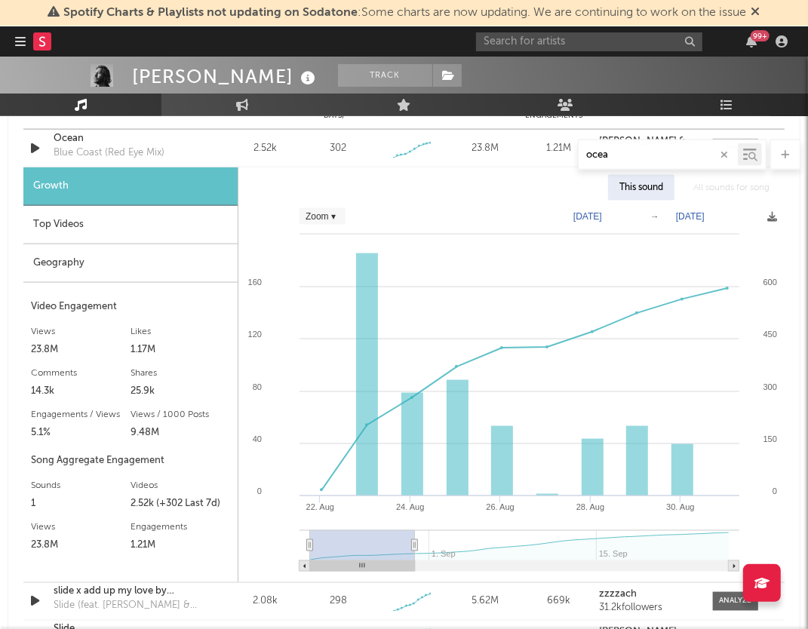
drag, startPoint x: 729, startPoint y: 542, endPoint x: 414, endPoint y: 570, distance: 316.6
click at [414, 570] on icon "Created with Highcharts 10.3.3 [DATE]. Aug [DATE]. Aug 30. Aug [DATE]. Sep 0 60…" at bounding box center [511, 392] width 546 height 382
select select "Zoom"
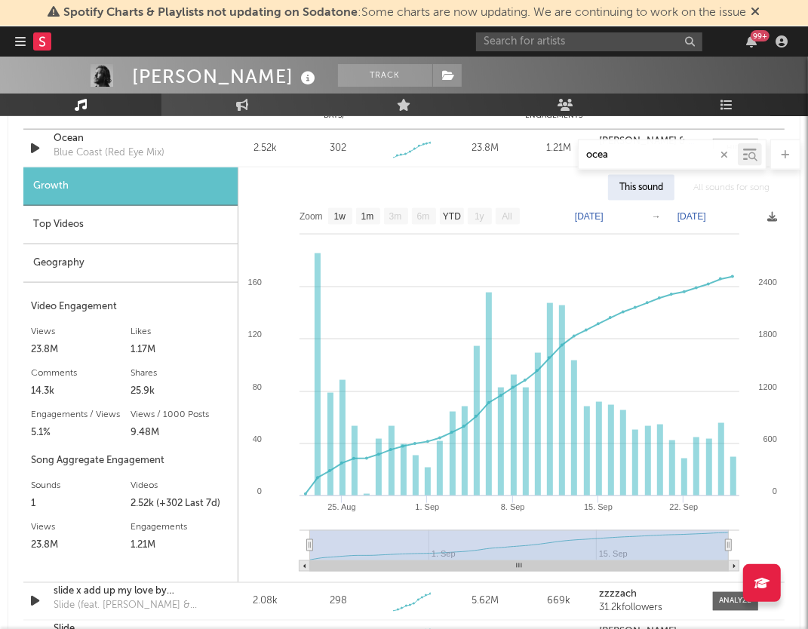
drag, startPoint x: 416, startPoint y: 545, endPoint x: 808, endPoint y: 554, distance: 391.6
click at [807, 554] on div "Spotify Charts & Playlists not updating on Sodatone : Some charts are now updat…" at bounding box center [404, 316] width 808 height 2652
type input "[DATE]"
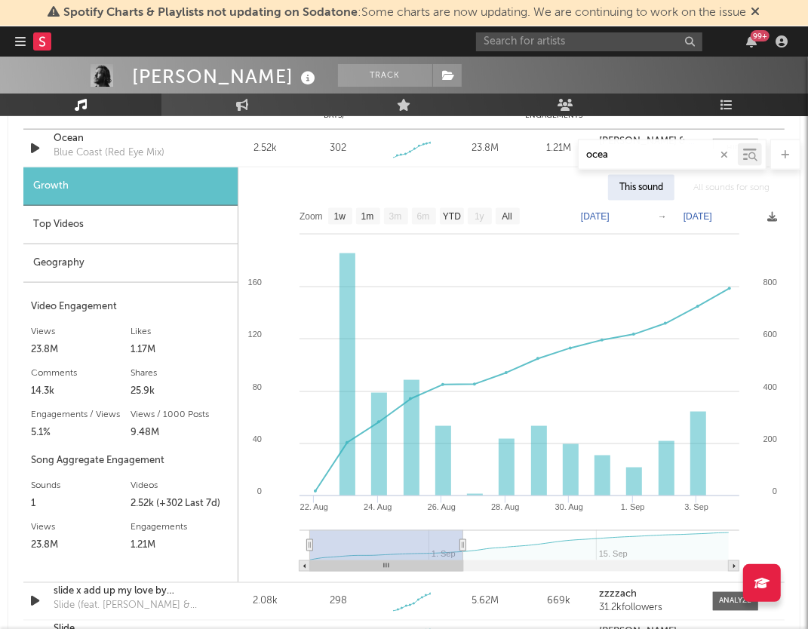
select select "Zoom"
type input "[DATE]"
select select "Zoom"
type input "[DATE]"
select select "Zoom"
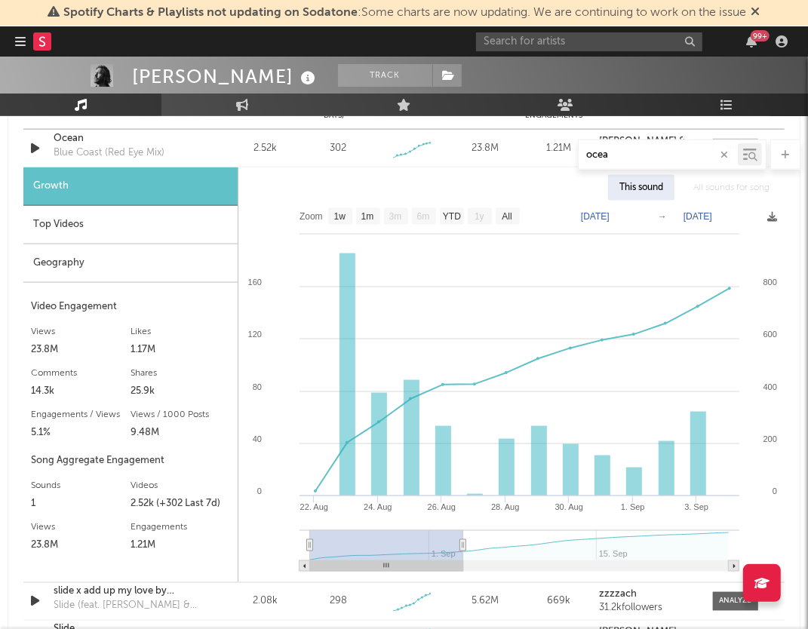
type input "[DATE]"
select select "Zoom"
type input "[DATE]"
select select "Zoom"
type input "[DATE]"
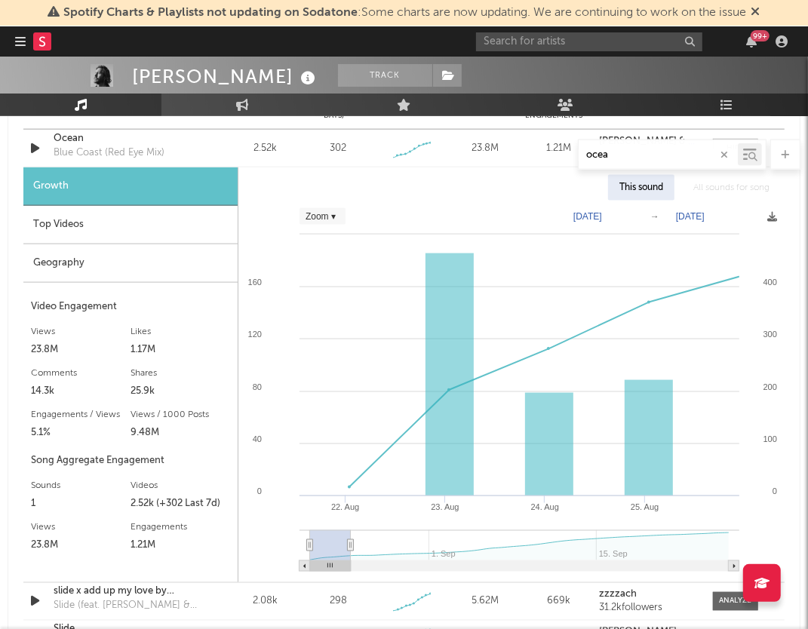
select select "Zoom"
type input "[DATE]"
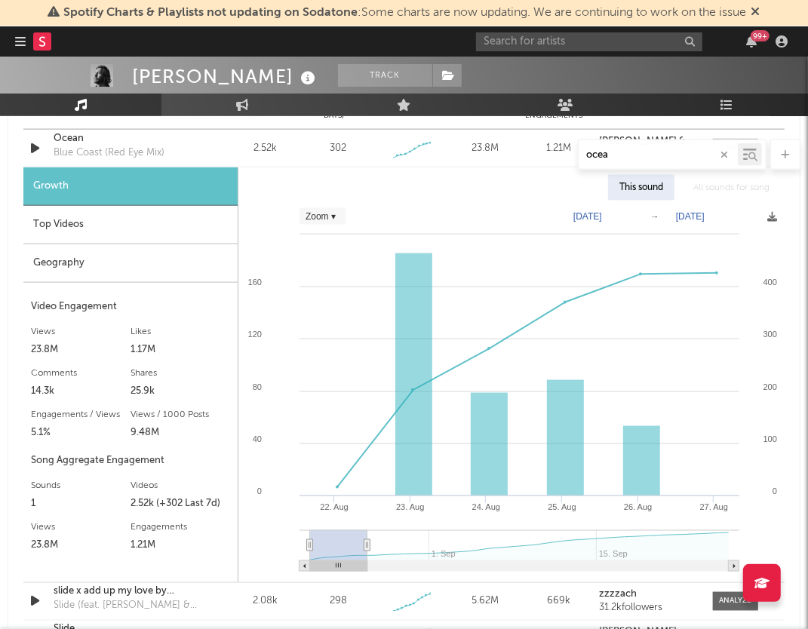
select select "Zoom"
type input "[DATE]"
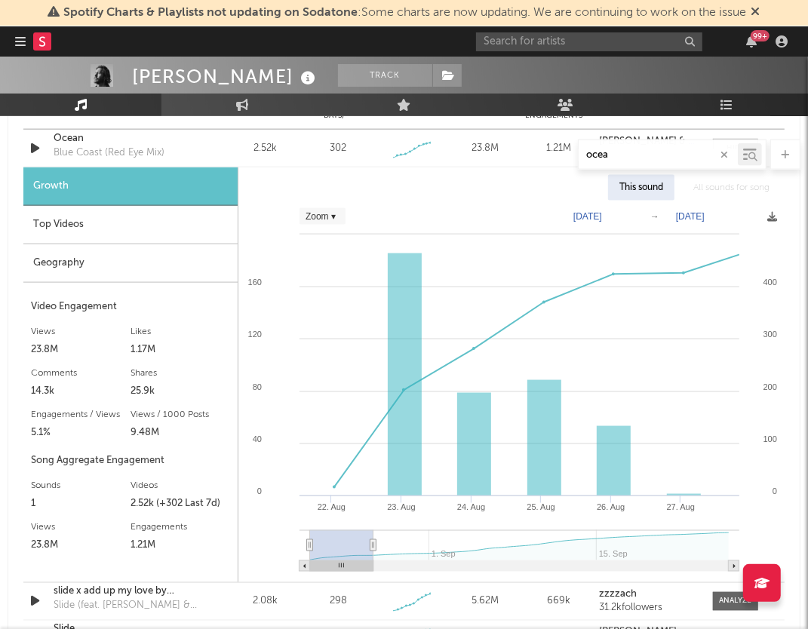
select select "Zoom"
type input "[DATE]"
select select "Zoom"
type input "[DATE]"
select select "Zoom"
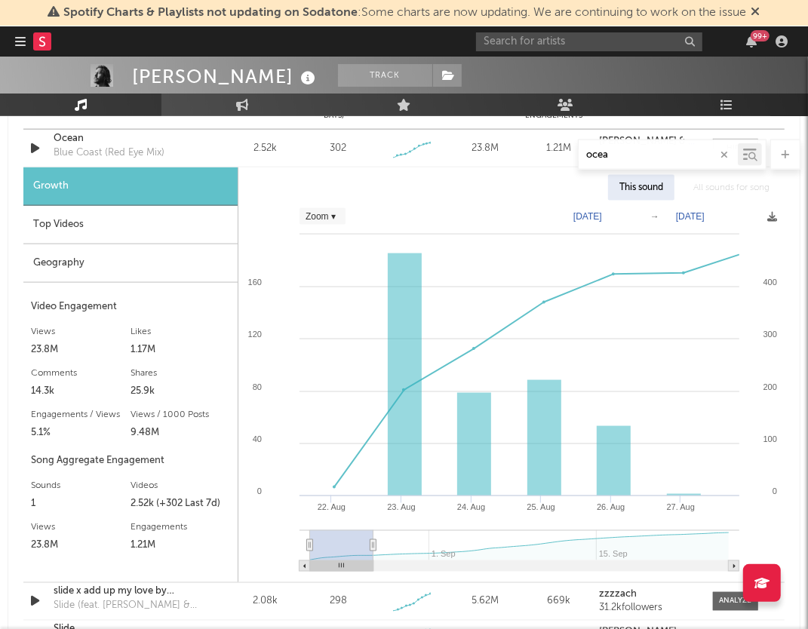
type input "[DATE]"
select select "Zoom"
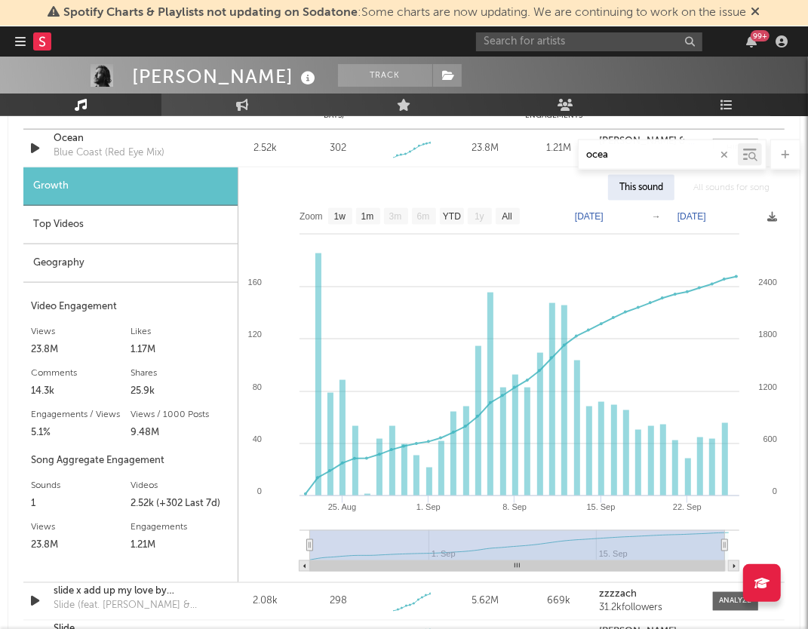
type input "[DATE]"
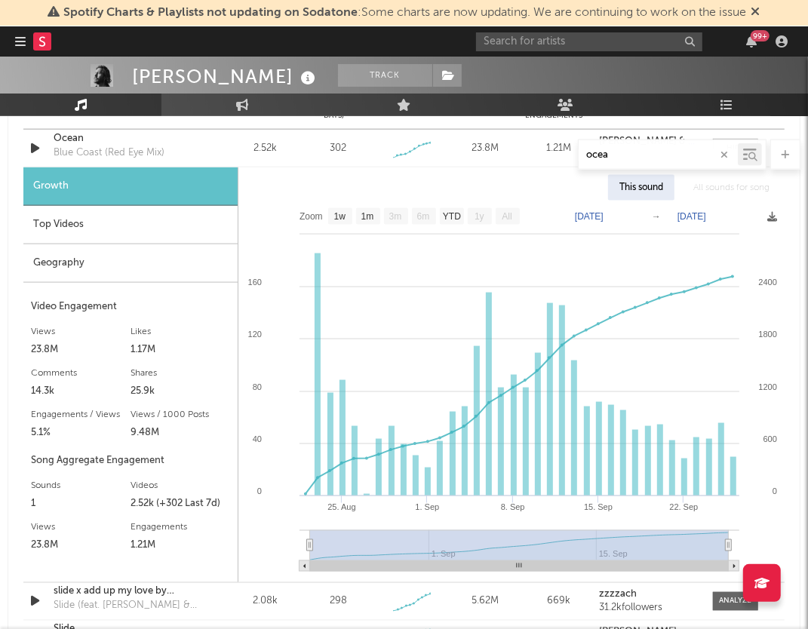
drag, startPoint x: 729, startPoint y: 543, endPoint x: 802, endPoint y: 523, distance: 75.2
click at [802, 523] on div "Music ocea Total Artist Consumption Luminate - Daily Luminate - Weekly BMAT - W…" at bounding box center [404, 369] width 808 height 2456
